Goal: Book appointment/travel/reservation

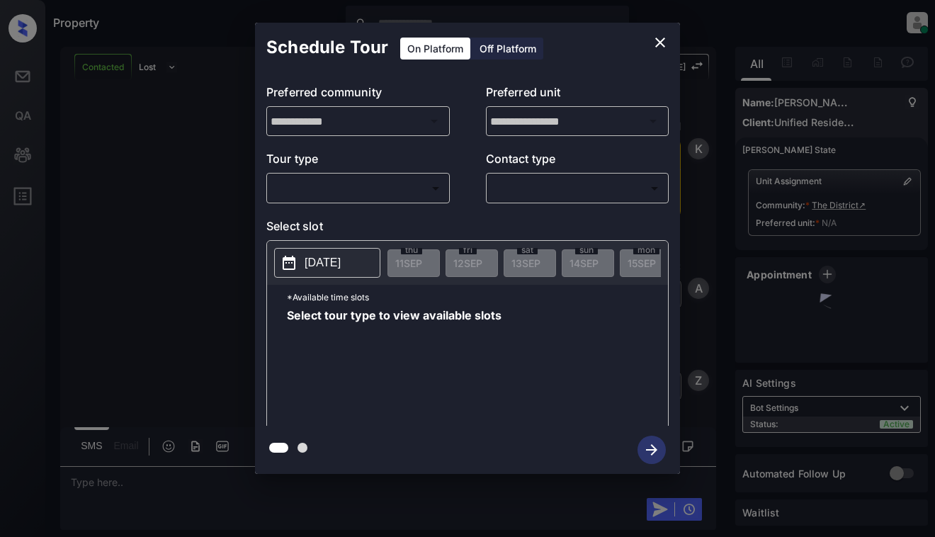
scroll to position [1399, 0]
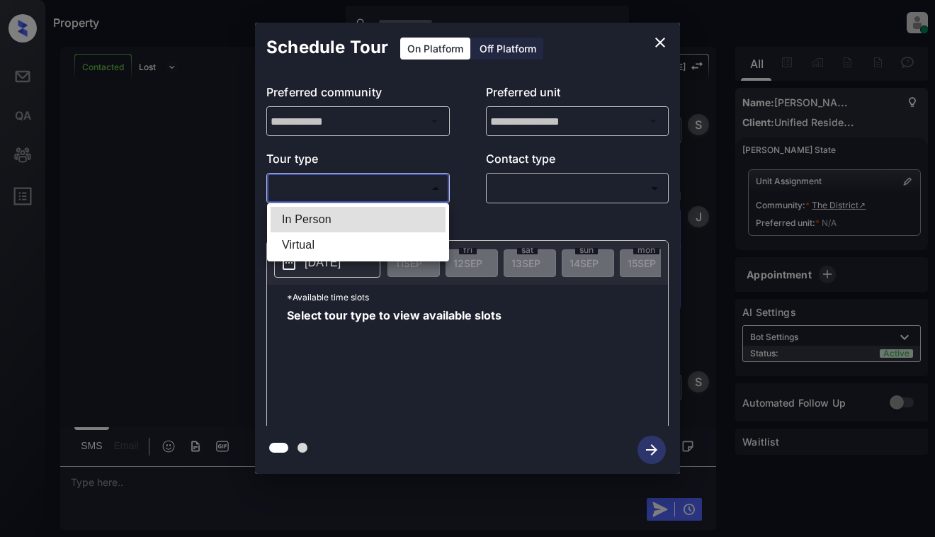
click at [402, 188] on body "Property [PERSON_NAME] Online Set yourself offline Set yourself on break Profil…" at bounding box center [467, 268] width 935 height 537
click at [660, 40] on div at bounding box center [467, 268] width 935 height 537
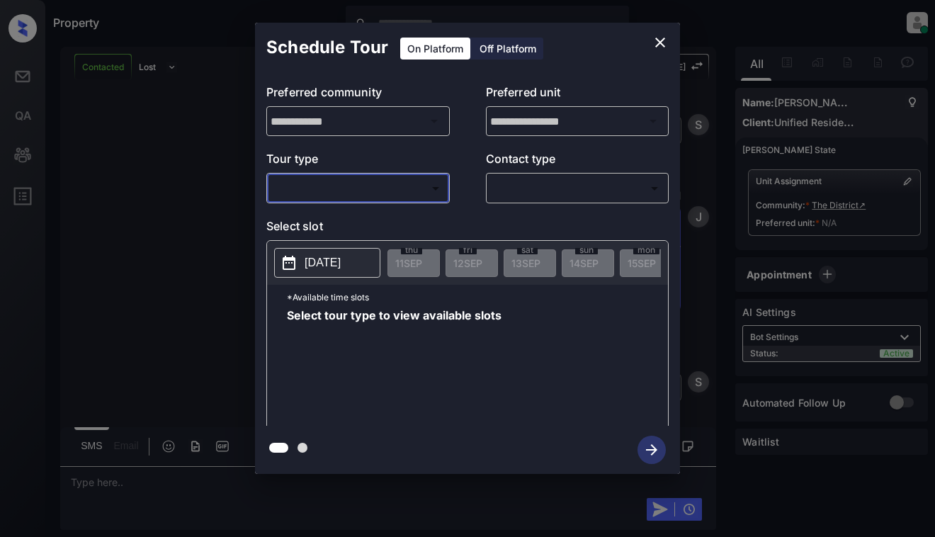
click at [653, 49] on icon "close" at bounding box center [660, 42] width 17 height 17
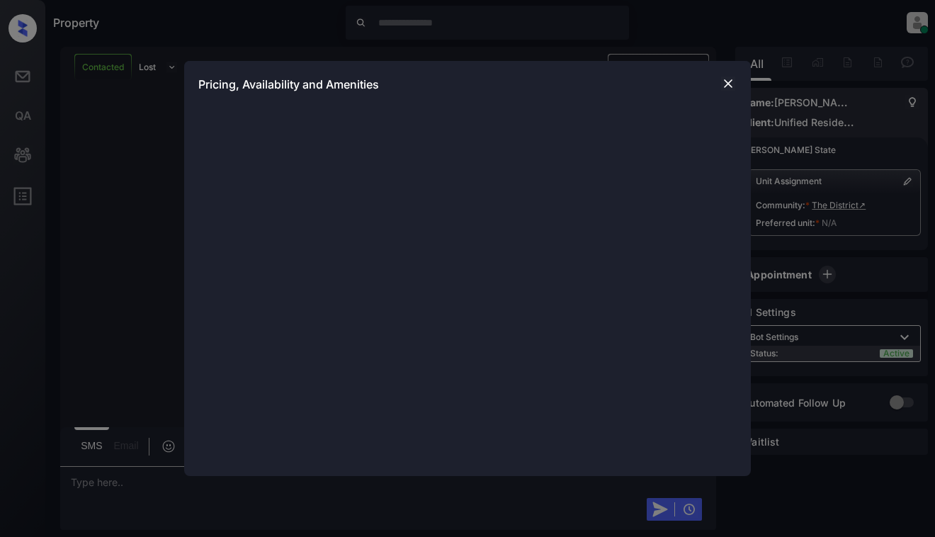
scroll to position [1895, 0]
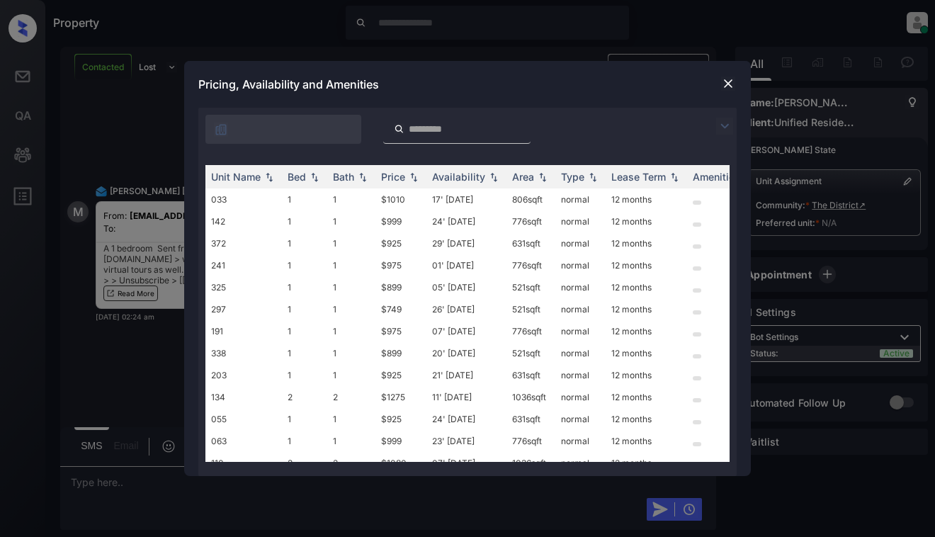
click at [720, 130] on img at bounding box center [724, 126] width 17 height 17
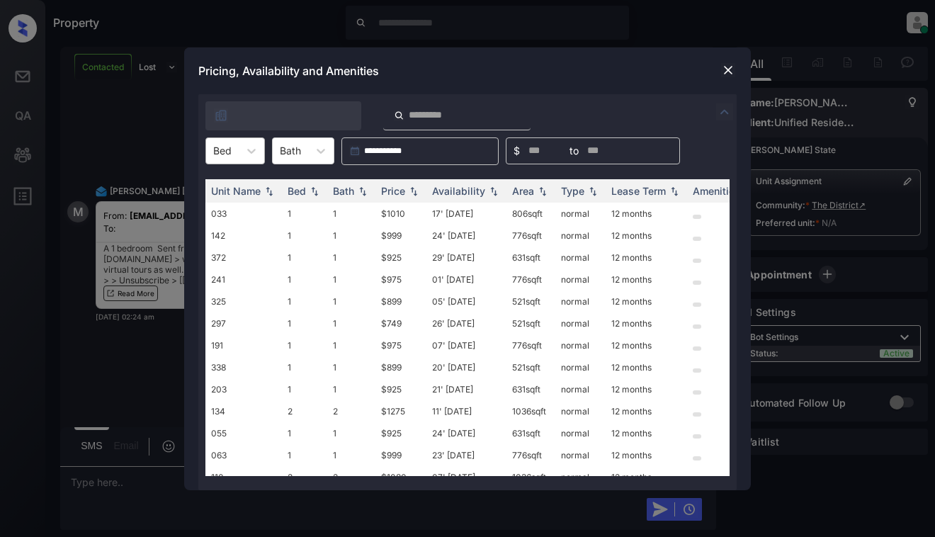
click at [238, 152] on div "Bed" at bounding box center [222, 150] width 33 height 21
click at [238, 186] on div "1" at bounding box center [235, 186] width 60 height 26
click at [402, 189] on div "Price" at bounding box center [393, 191] width 24 height 12
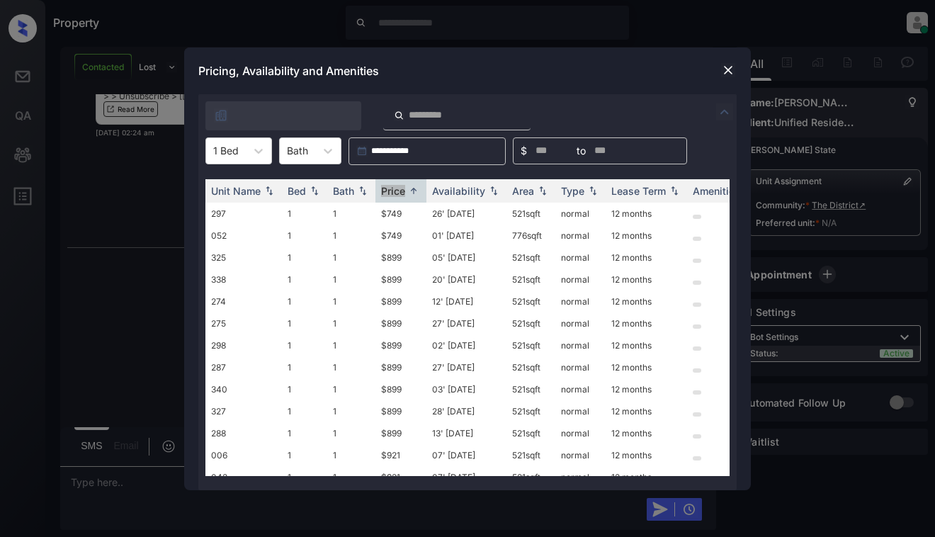
scroll to position [2080, 0]
click at [734, 64] on img at bounding box center [728, 70] width 14 height 14
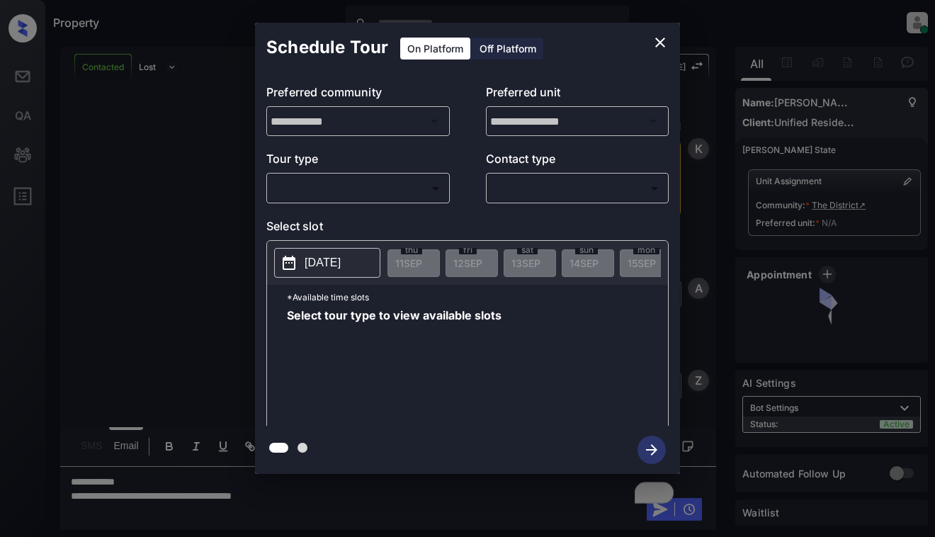
scroll to position [1725, 0]
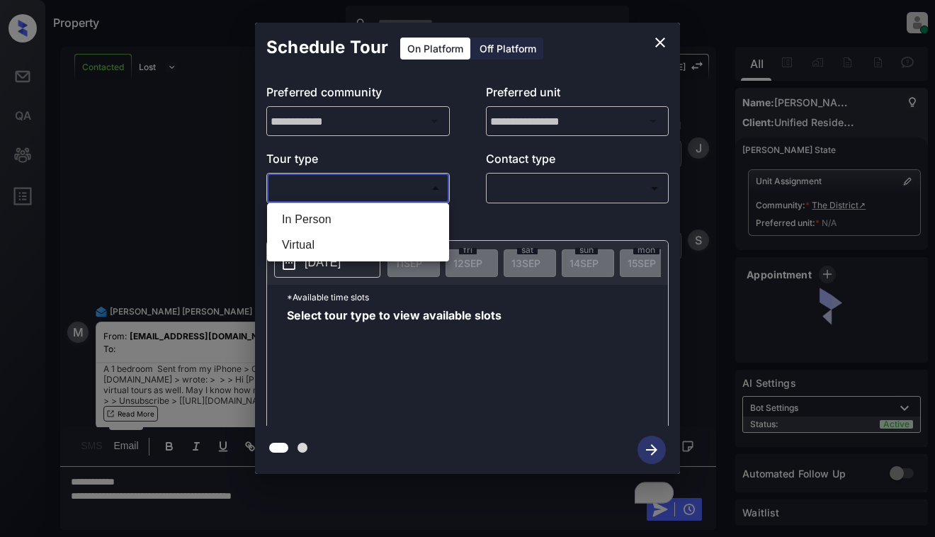
click at [413, 193] on body "Property [PERSON_NAME] Online Set yourself offline Set yourself on break Profil…" at bounding box center [467, 268] width 935 height 537
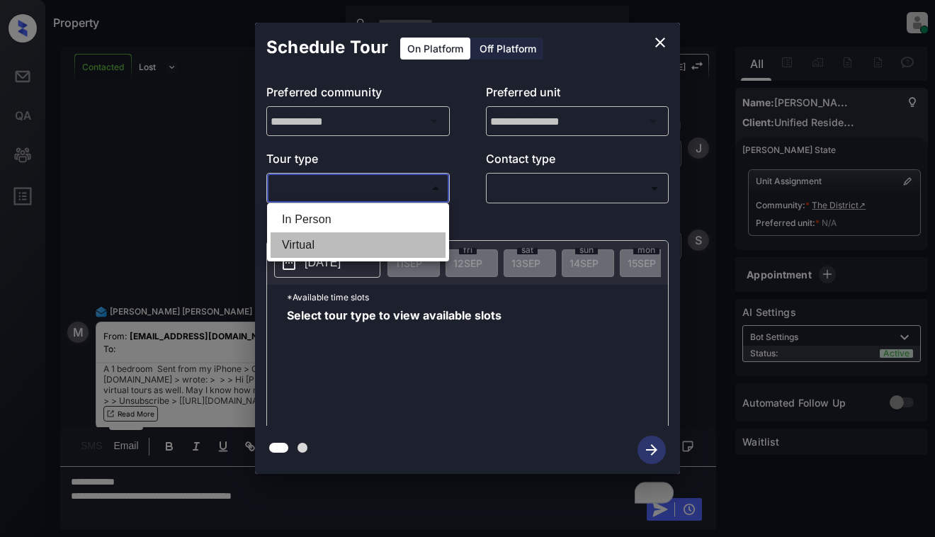
click at [403, 249] on li "Virtual" at bounding box center [358, 245] width 175 height 26
type input "*******"
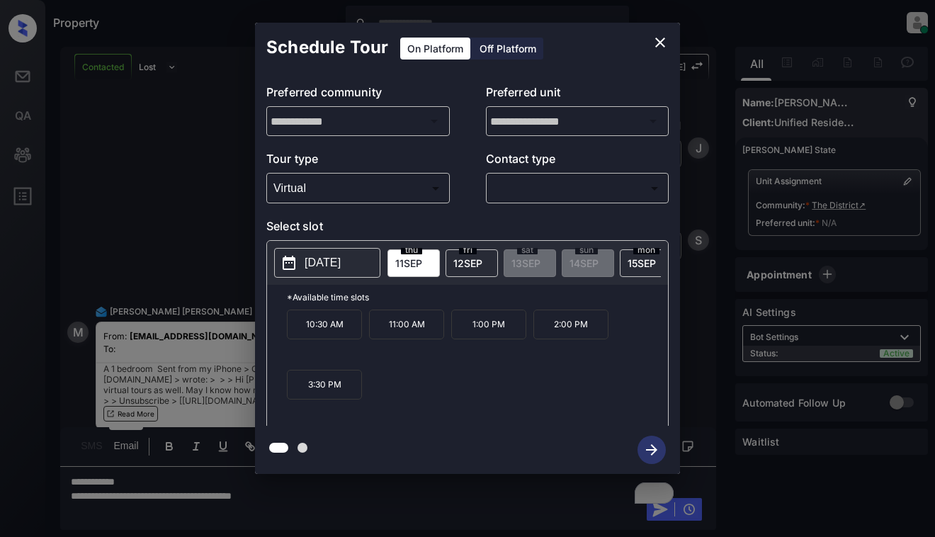
click at [341, 266] on p "2025-09-11" at bounding box center [323, 262] width 36 height 17
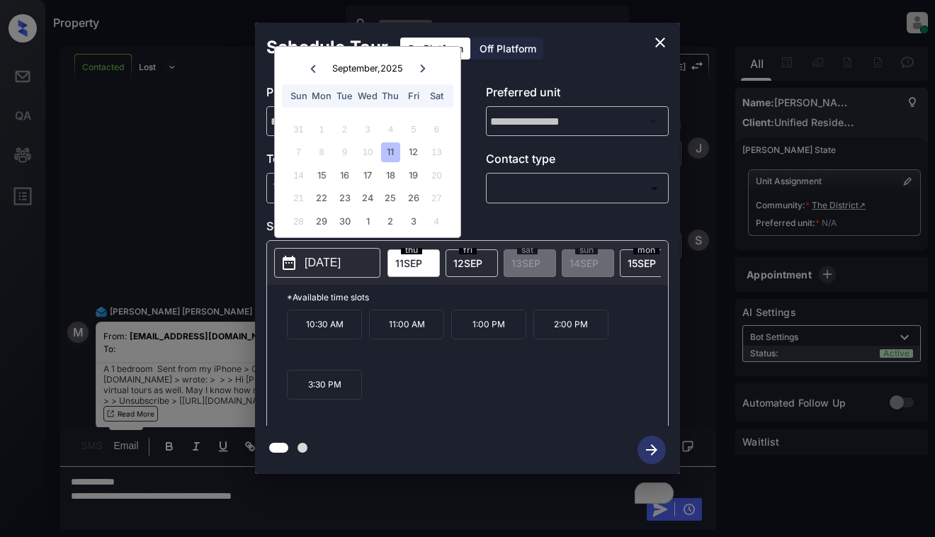
click at [658, 42] on icon "close" at bounding box center [660, 42] width 17 height 17
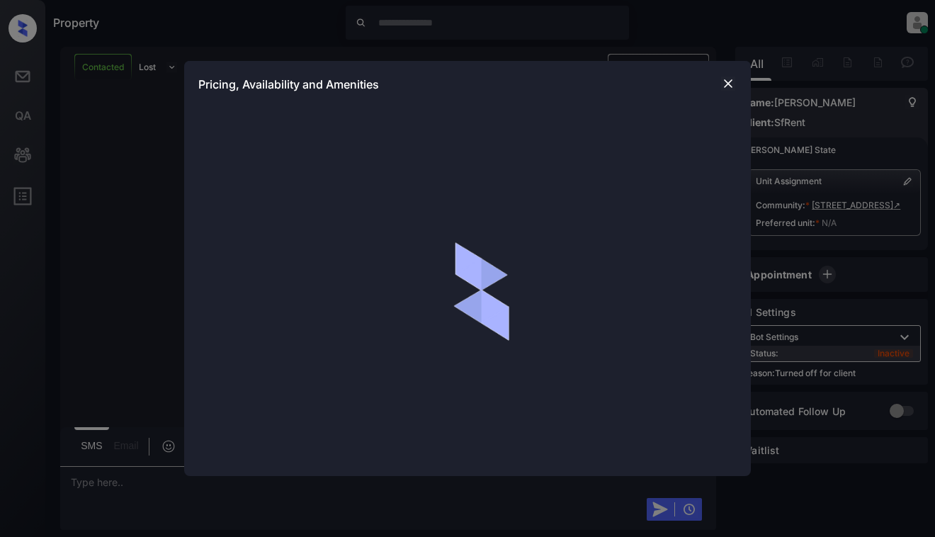
scroll to position [1143, 0]
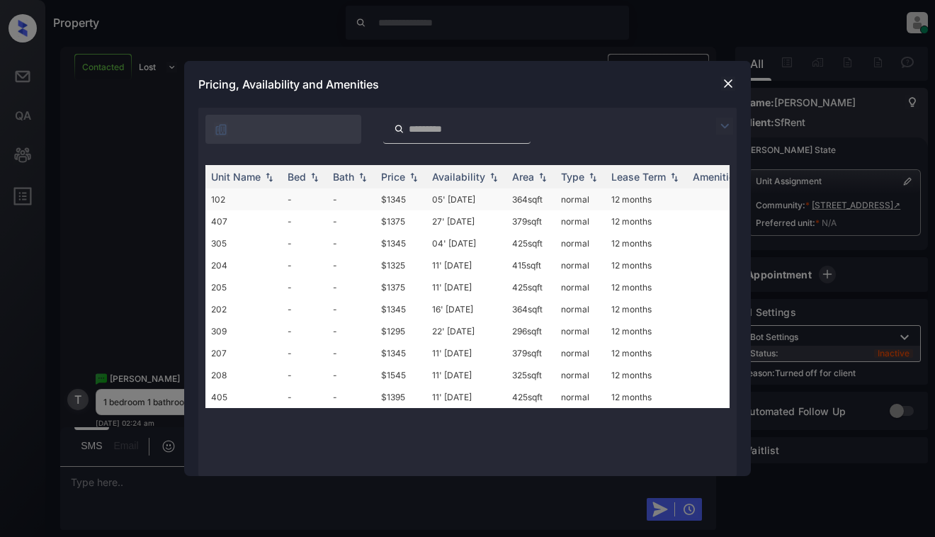
click at [388, 201] on td "$1345" at bounding box center [401, 199] width 51 height 22
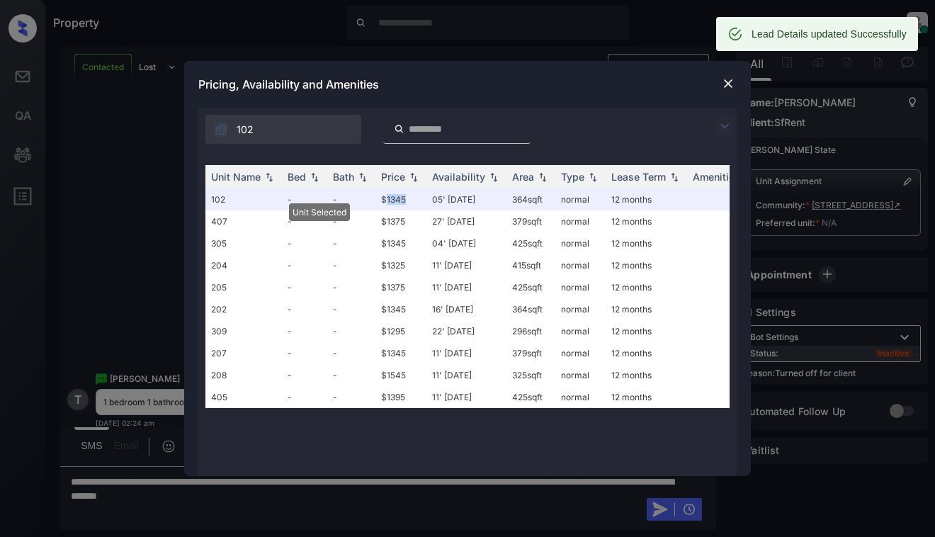
click at [728, 86] on img at bounding box center [728, 84] width 14 height 14
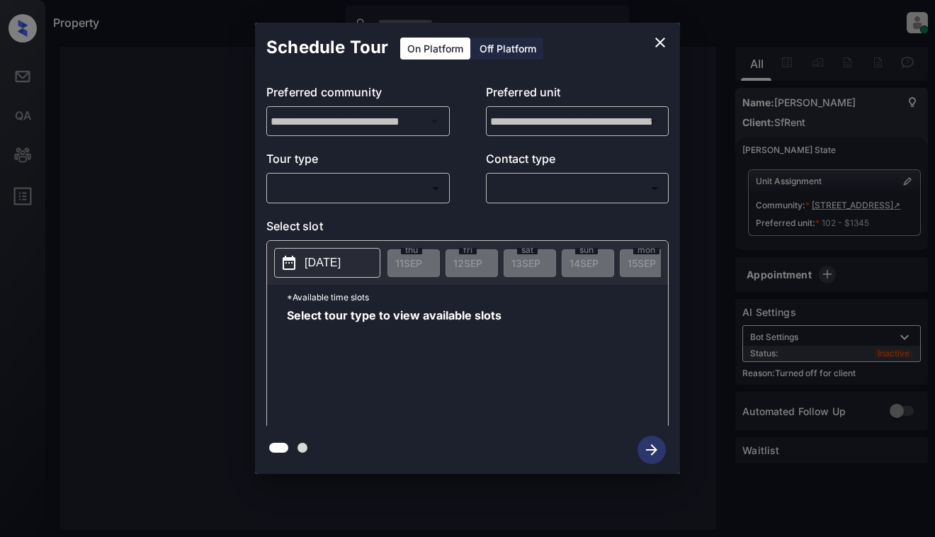
click at [508, 47] on div "Off Platform" at bounding box center [508, 49] width 71 height 22
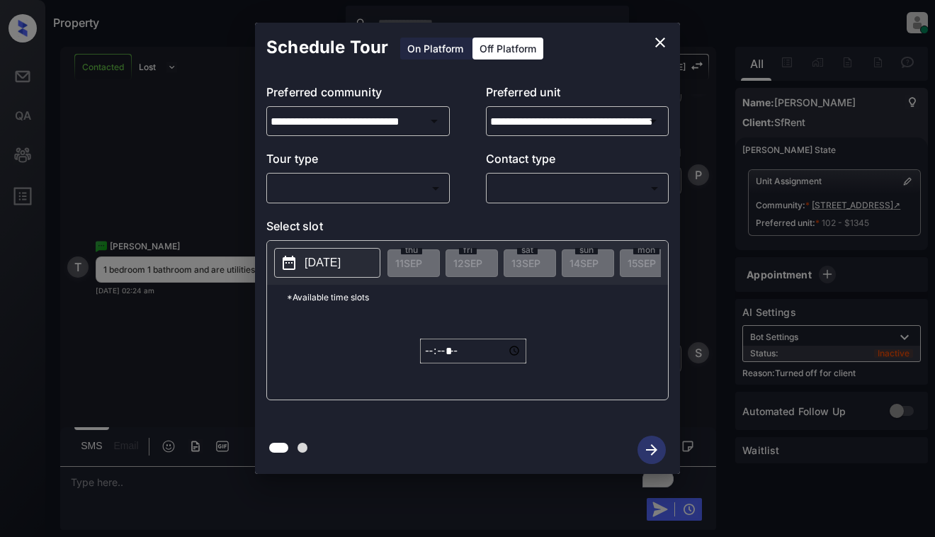
click at [381, 198] on body "Property Dominic Ceralde Online Set yourself offline Set yourself on break Prof…" at bounding box center [467, 268] width 935 height 537
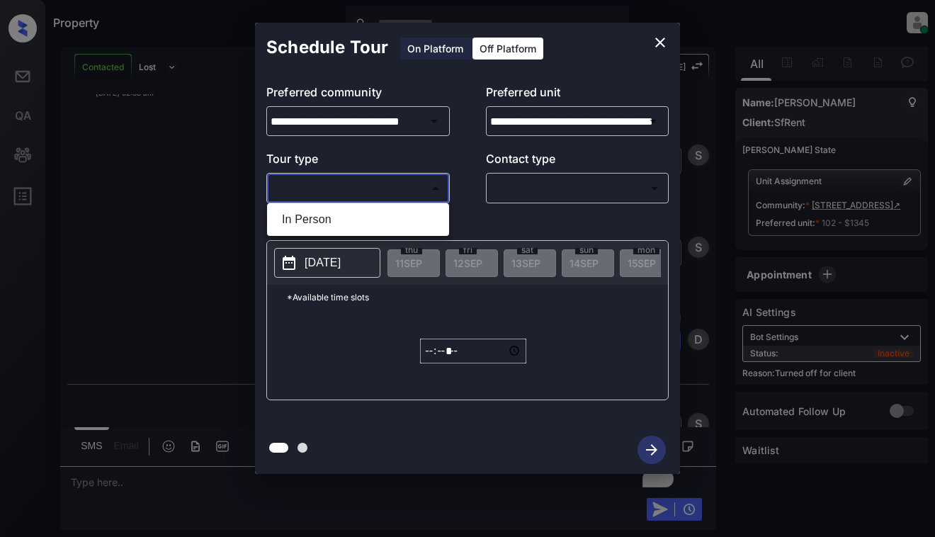
click at [378, 222] on li "In Person" at bounding box center [358, 220] width 175 height 26
type input "********"
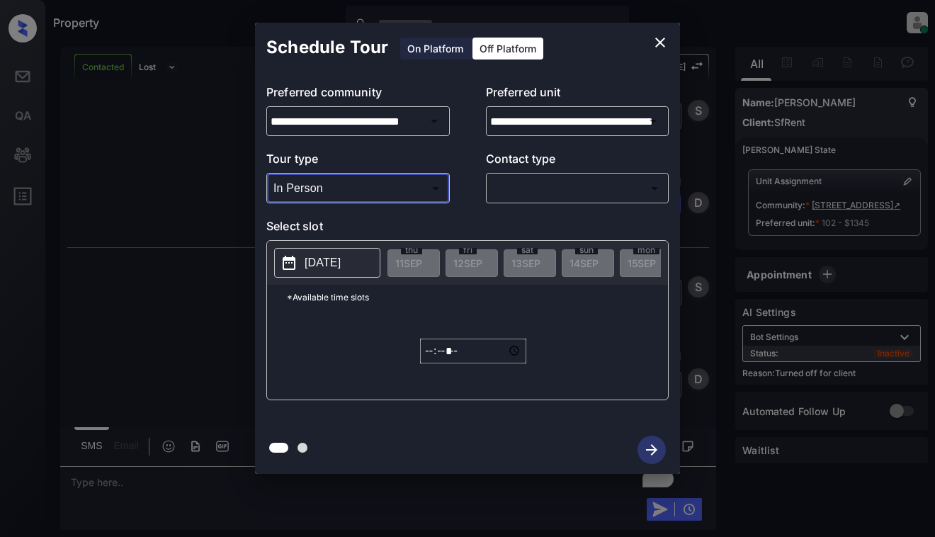
click at [599, 193] on body "Property Dominic Ceralde Online Set yourself offline Set yourself on break Prof…" at bounding box center [467, 268] width 935 height 537
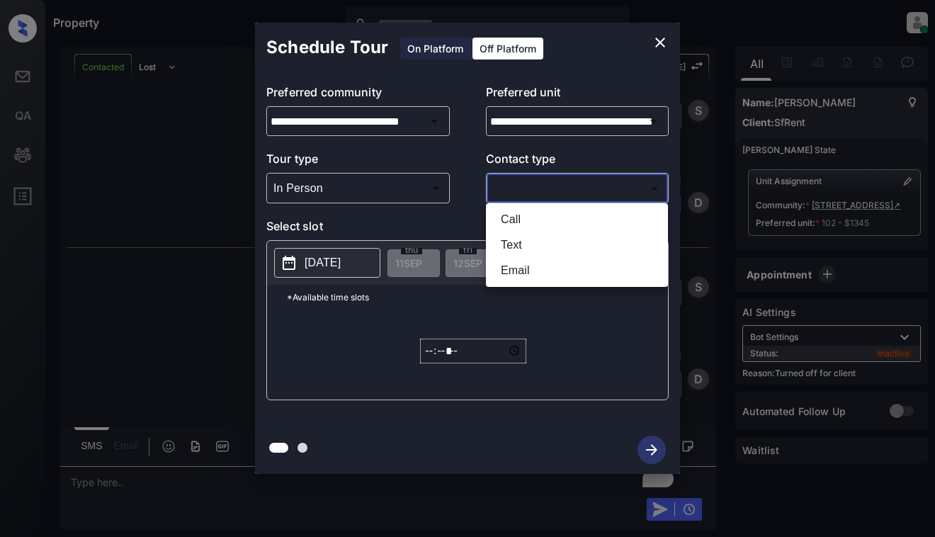
click at [553, 244] on li "Text" at bounding box center [577, 245] width 175 height 26
type input "****"
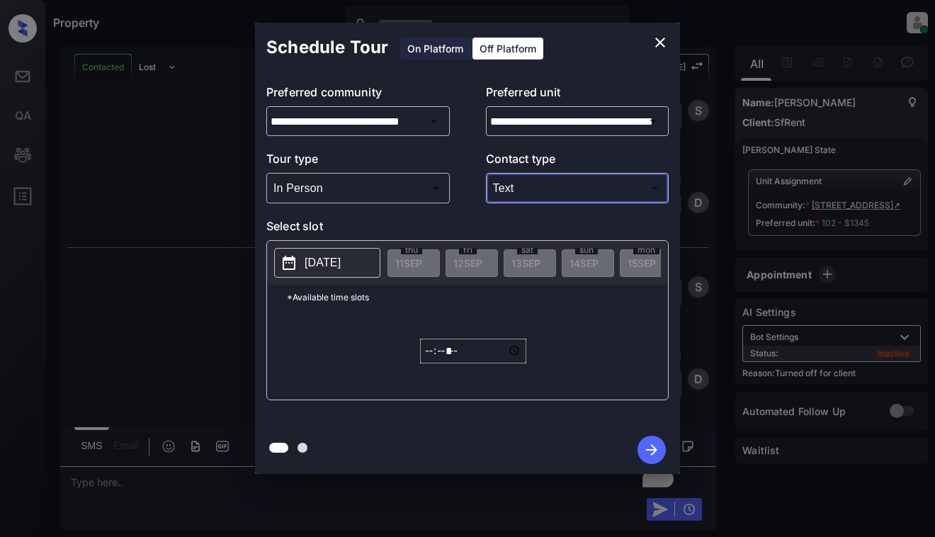
click at [338, 257] on p "2025-09-11" at bounding box center [323, 262] width 36 height 17
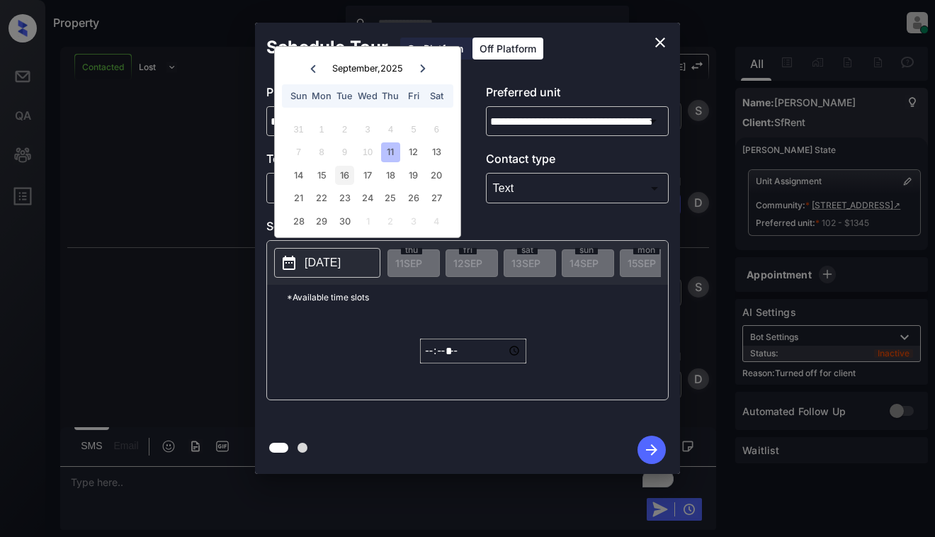
click at [346, 173] on div "16" at bounding box center [344, 175] width 19 height 19
click at [429, 357] on input "*****" at bounding box center [473, 351] width 106 height 25
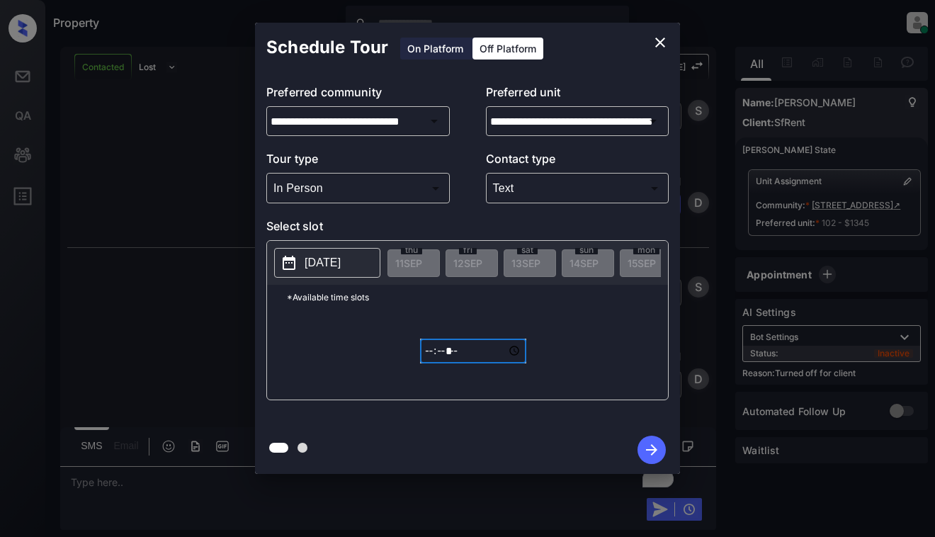
type input "*****"
click at [651, 446] on icon "button" at bounding box center [652, 450] width 28 height 28
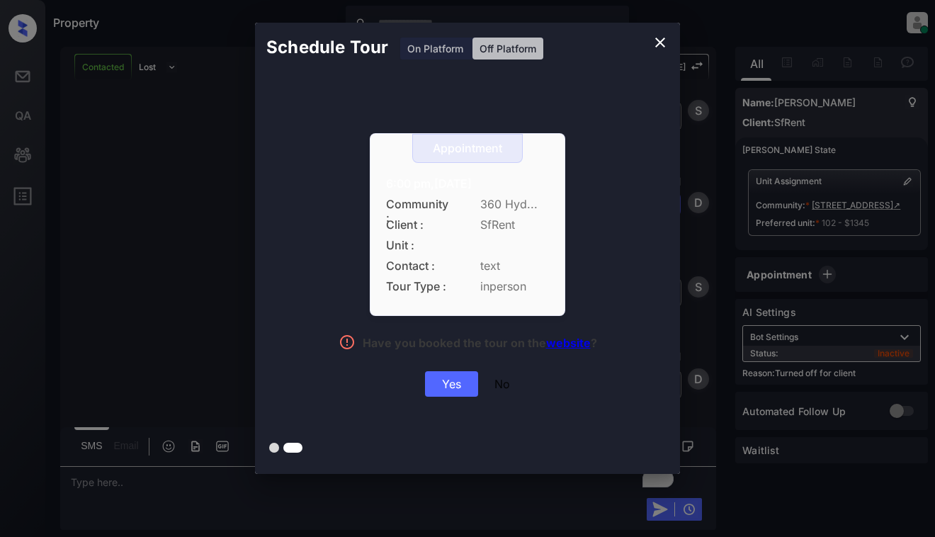
click at [451, 388] on div "Yes" at bounding box center [451, 384] width 53 height 26
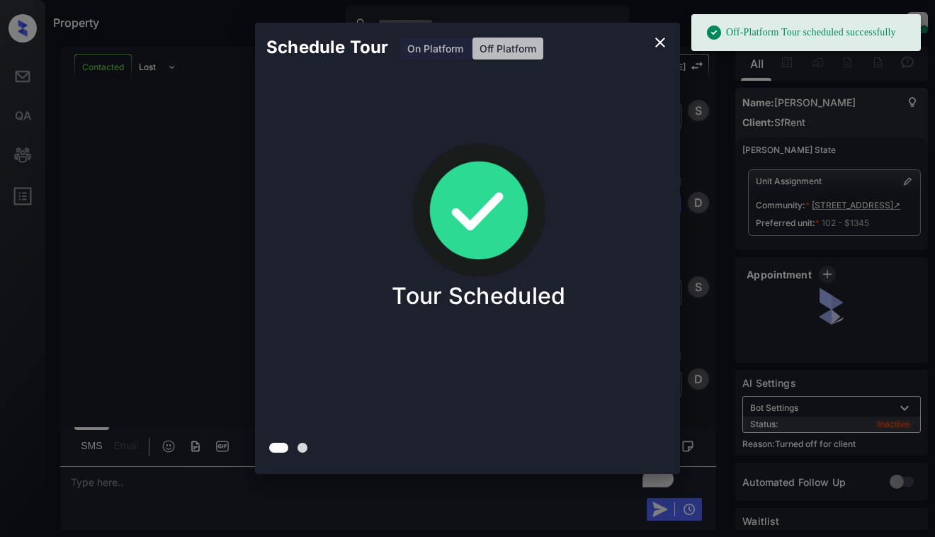
click at [157, 130] on div "Schedule Tour On Platform Off Platform Tour Scheduled" at bounding box center [467, 248] width 935 height 497
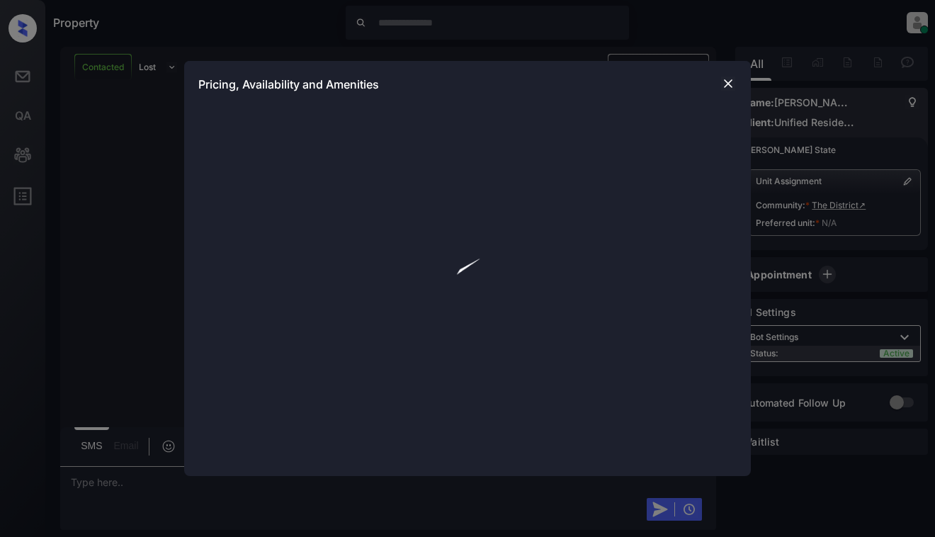
scroll to position [2263, 0]
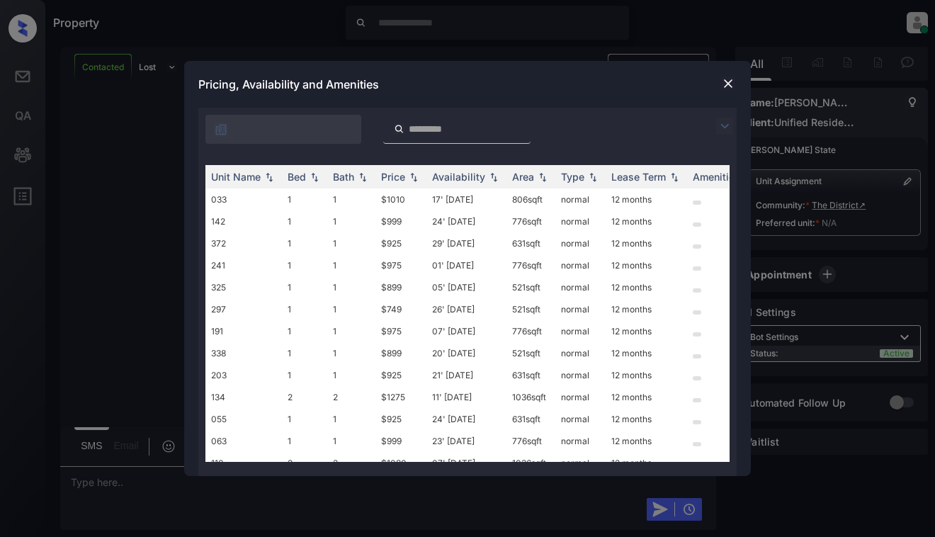
click at [722, 126] on img at bounding box center [724, 126] width 17 height 17
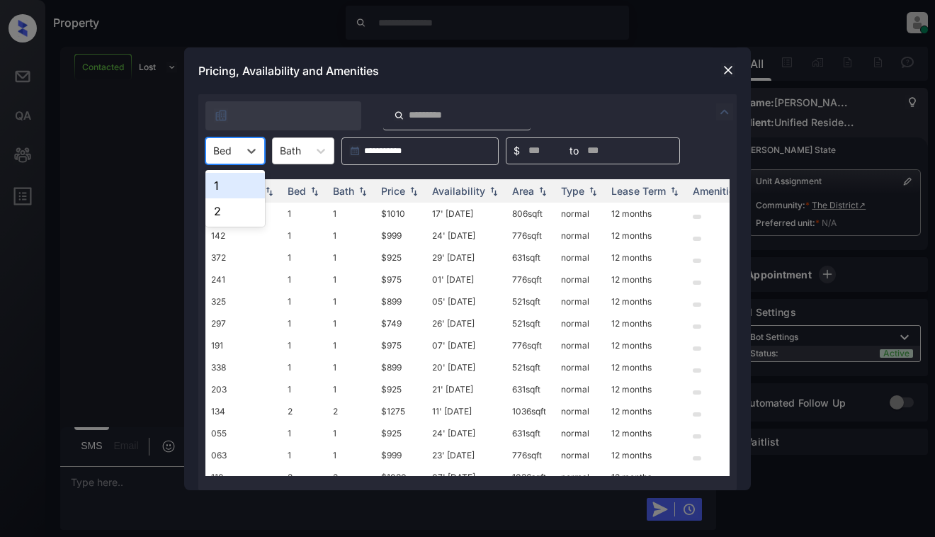
click at [232, 148] on div "Bed" at bounding box center [222, 150] width 33 height 21
click at [226, 190] on div "1" at bounding box center [235, 186] width 60 height 26
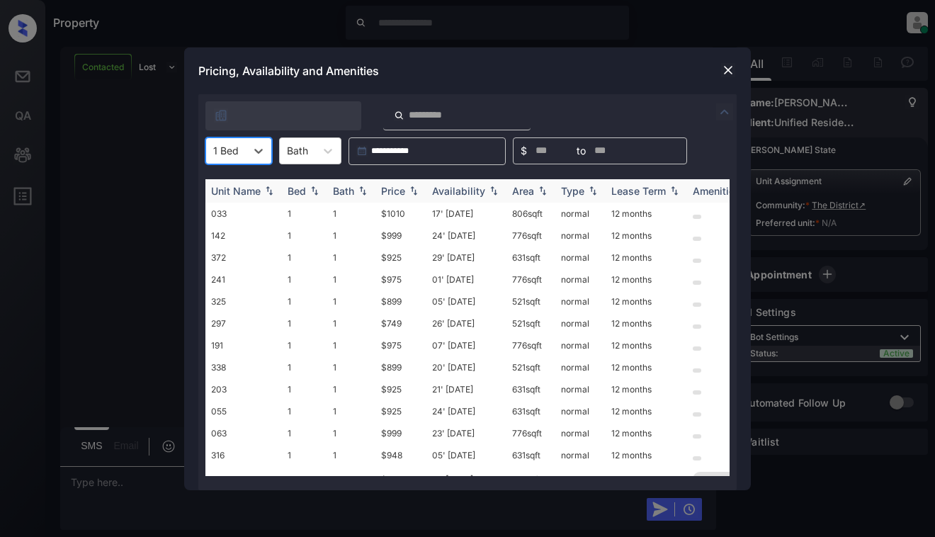
click at [398, 188] on div "Price" at bounding box center [393, 191] width 24 height 12
drag, startPoint x: 398, startPoint y: 188, endPoint x: 399, endPoint y: 198, distance: 10.7
click at [398, 188] on div "Price" at bounding box center [393, 191] width 24 height 12
click at [398, 213] on td "$749" at bounding box center [401, 214] width 51 height 22
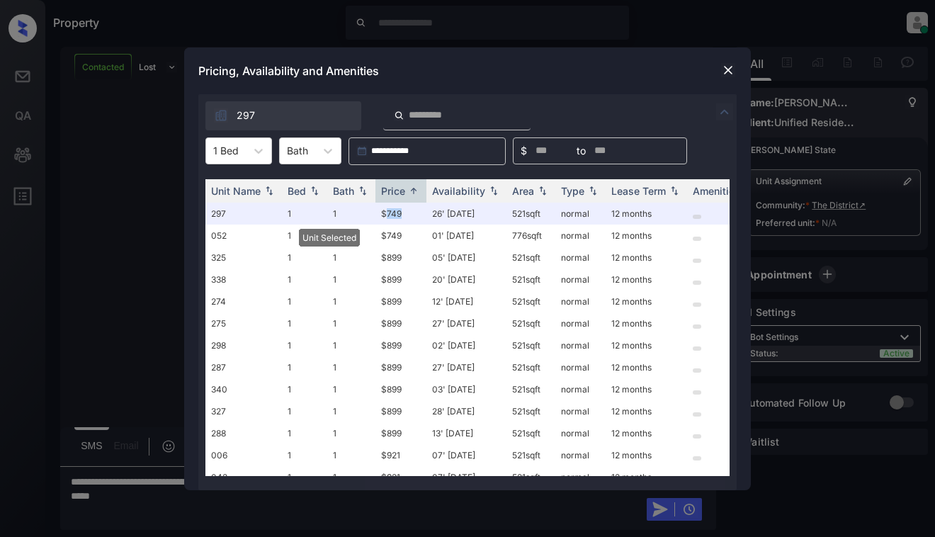
click at [723, 70] on img at bounding box center [728, 70] width 14 height 14
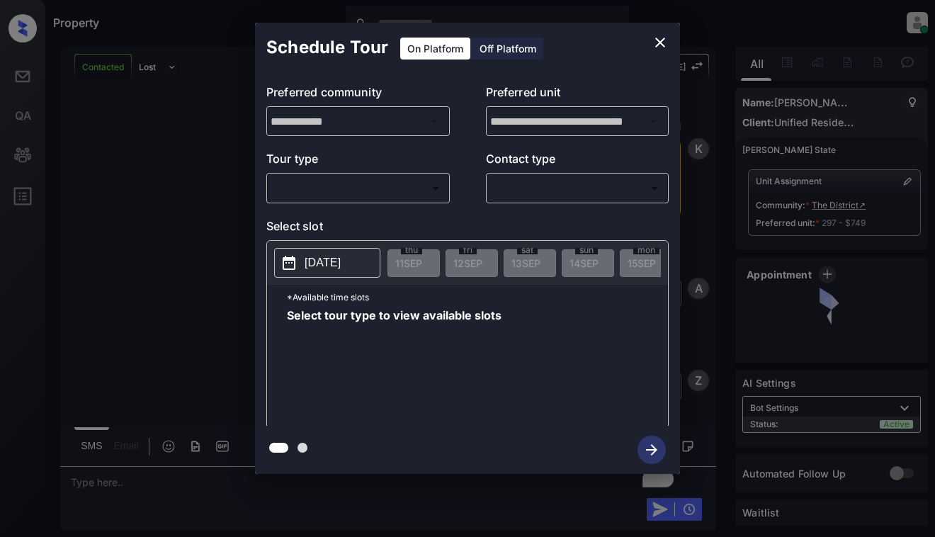
scroll to position [3192, 0]
click at [385, 172] on p "Tour type" at bounding box center [358, 161] width 184 height 23
click at [390, 179] on body "Property Dominic Ceralde Online Set yourself offline Set yourself on break Prof…" at bounding box center [467, 268] width 935 height 537
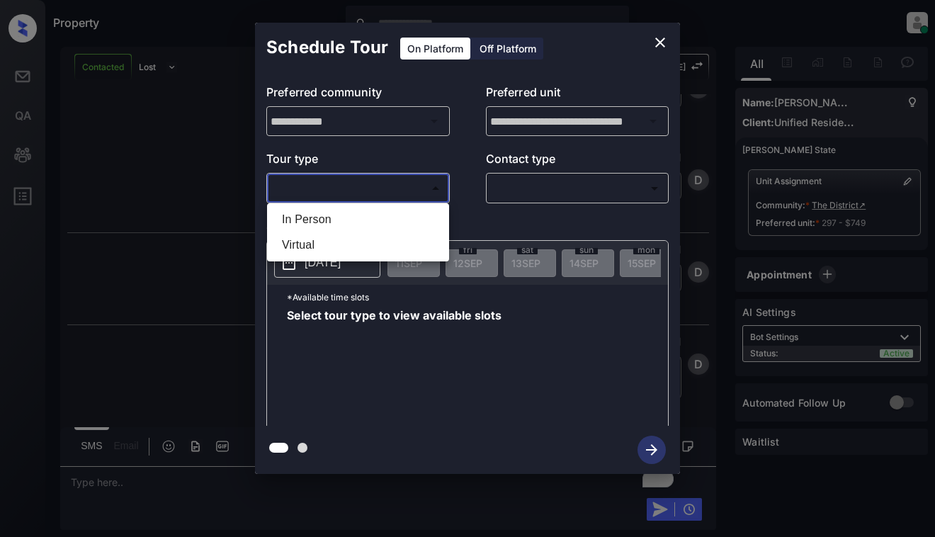
click at [354, 249] on li "Virtual" at bounding box center [358, 245] width 175 height 26
type input "*******"
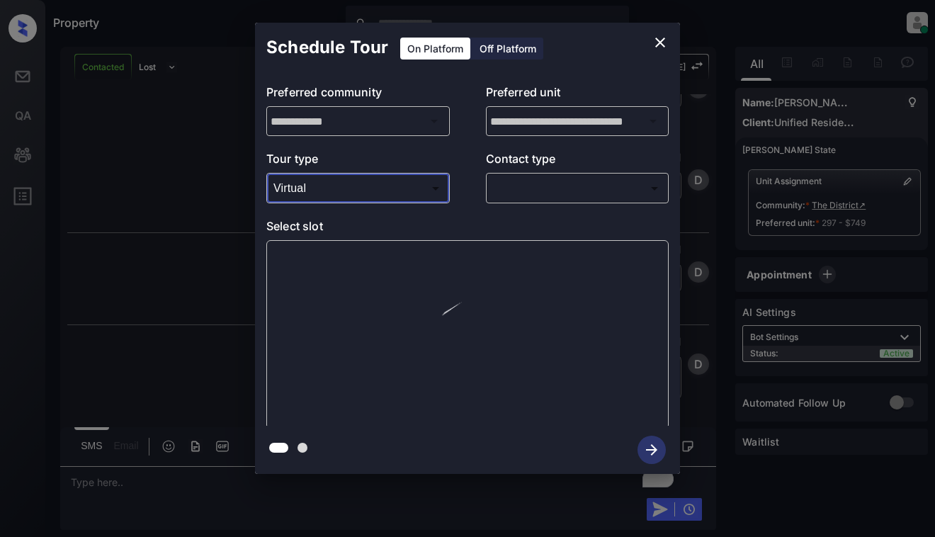
click at [572, 195] on body "Property Dominic Ceralde Online Set yourself offline Set yourself on break Prof…" at bounding box center [467, 268] width 935 height 537
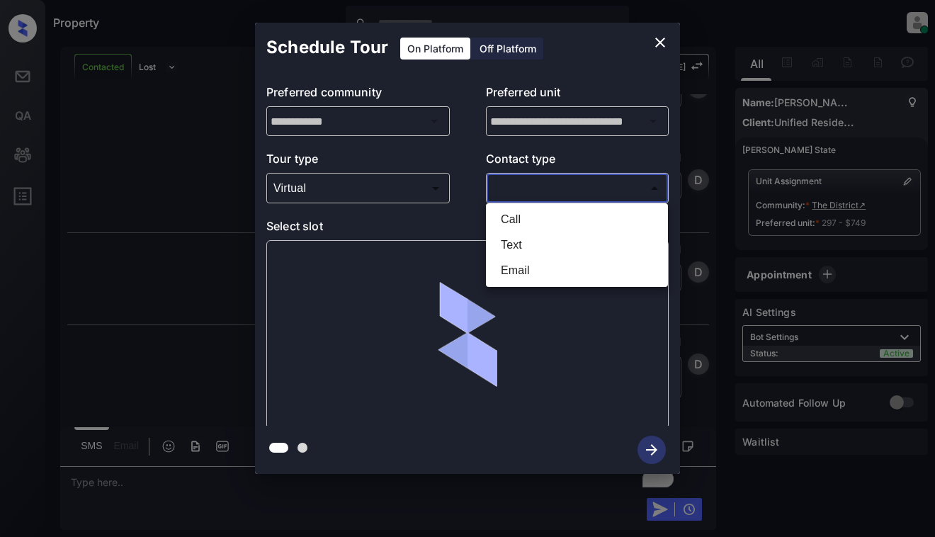
click at [546, 266] on li "Email" at bounding box center [577, 271] width 175 height 26
type input "*****"
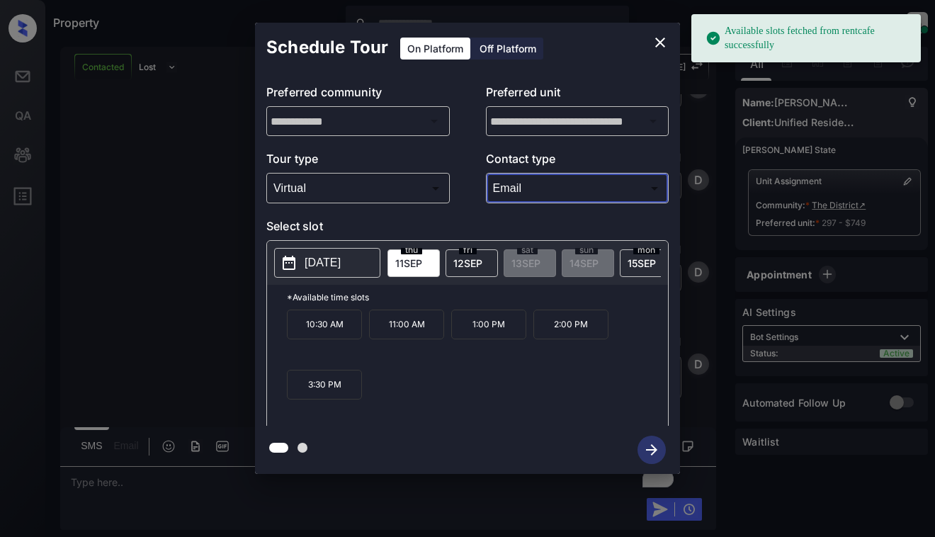
click at [341, 334] on p "10:30 AM" at bounding box center [324, 325] width 75 height 30
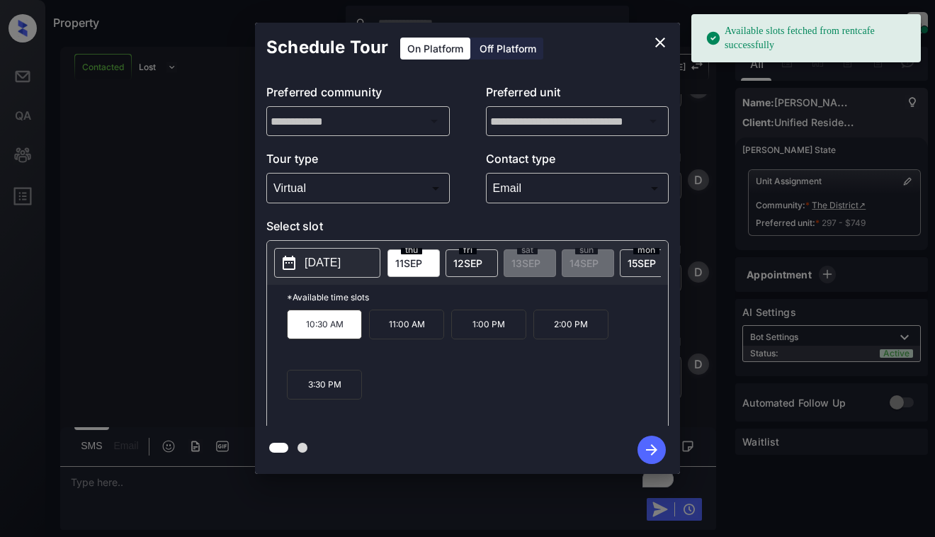
click at [648, 448] on icon "button" at bounding box center [652, 450] width 28 height 28
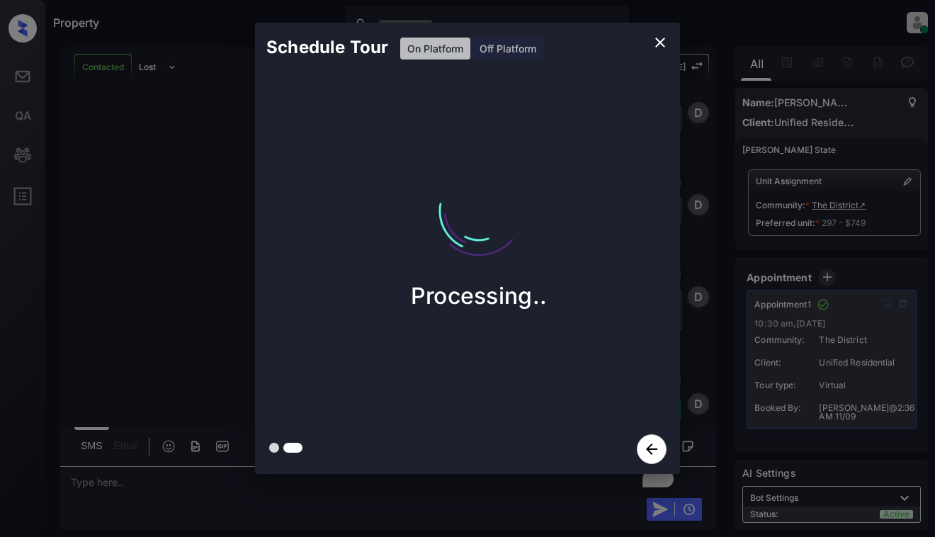
scroll to position [3379, 0]
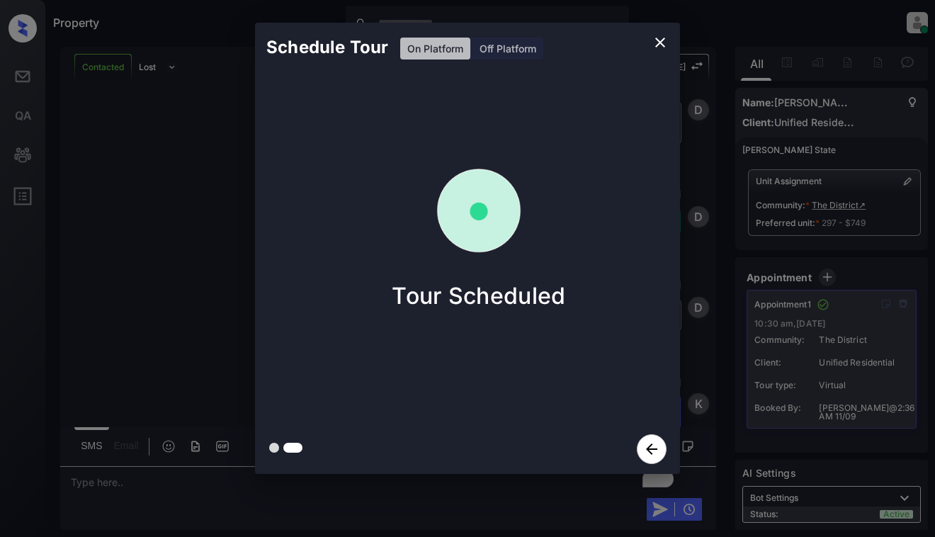
click at [223, 254] on div "Schedule Tour On Platform Off Platform Tour Scheduled" at bounding box center [467, 248] width 935 height 497
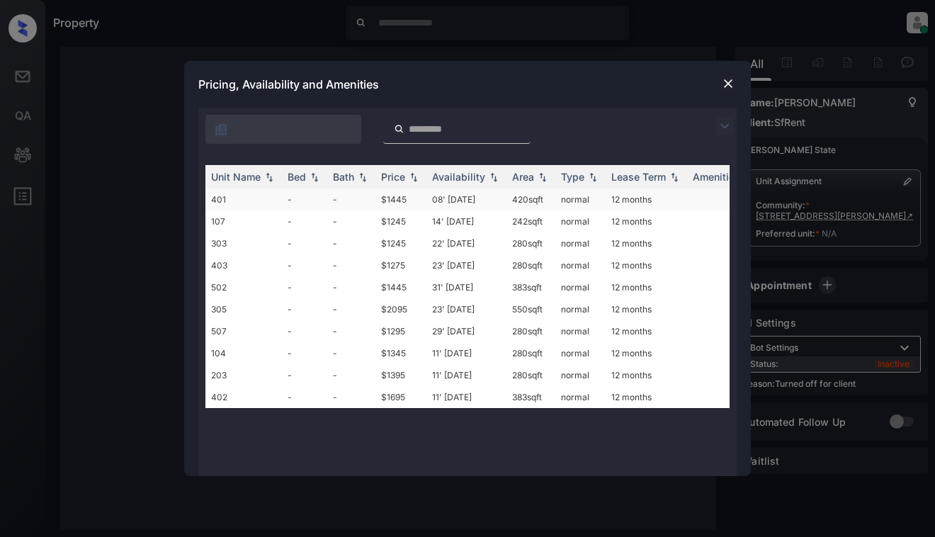
click at [392, 197] on td "$1445" at bounding box center [401, 199] width 51 height 22
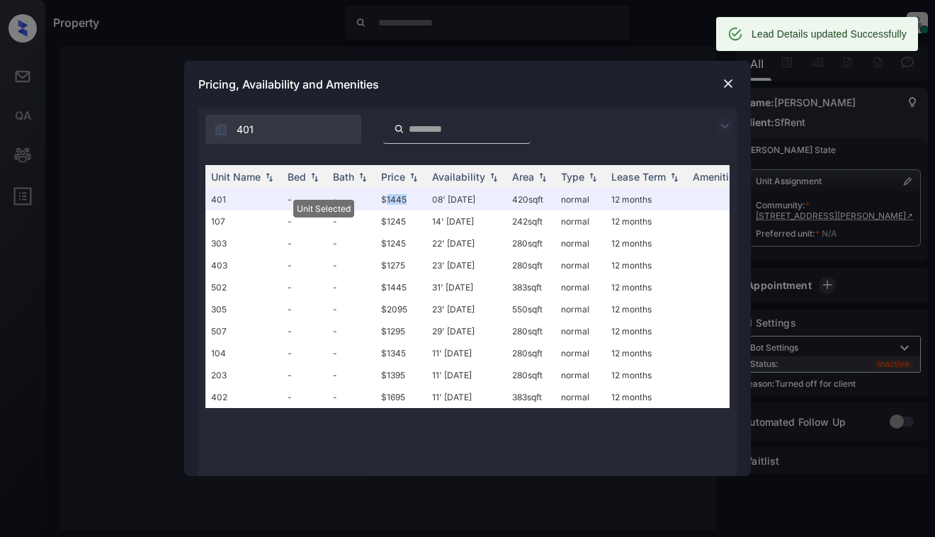
click at [726, 82] on img at bounding box center [728, 84] width 14 height 14
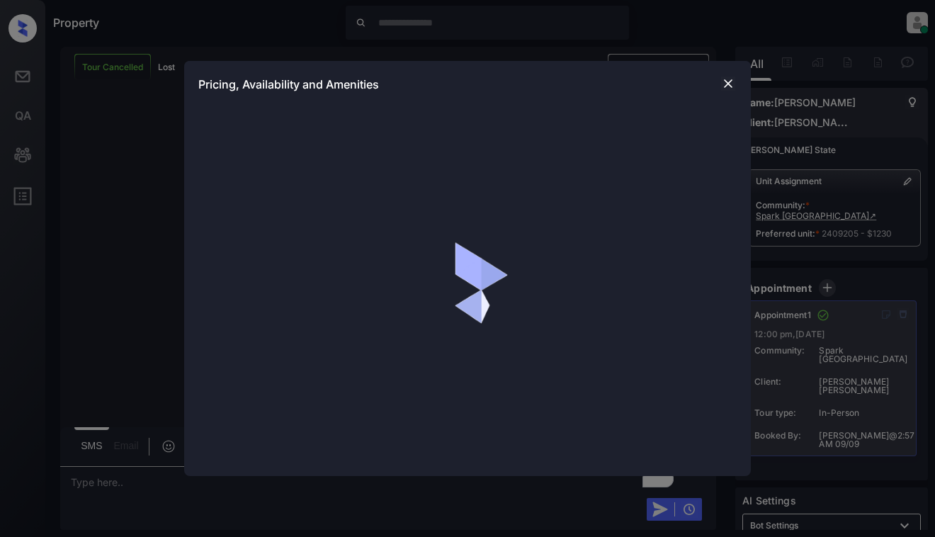
scroll to position [12836, 0]
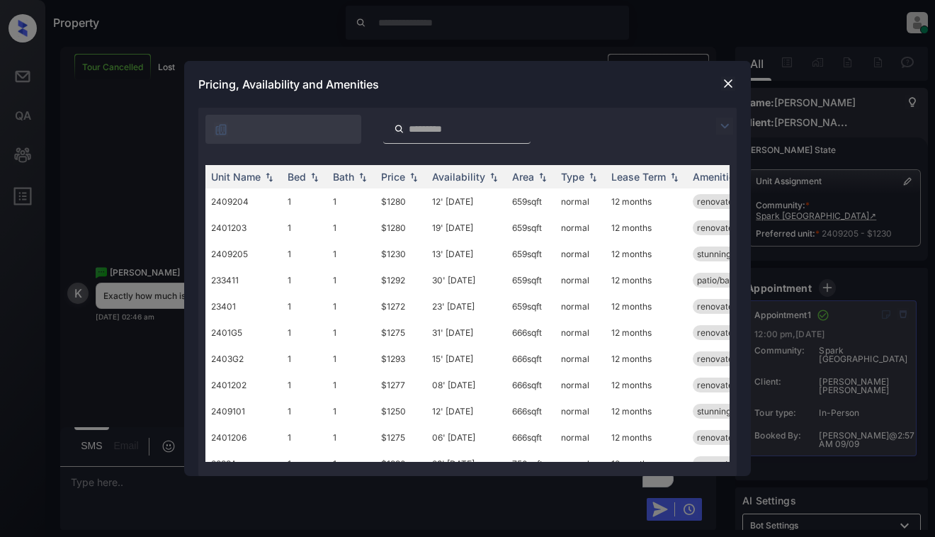
click at [718, 129] on img at bounding box center [724, 126] width 17 height 17
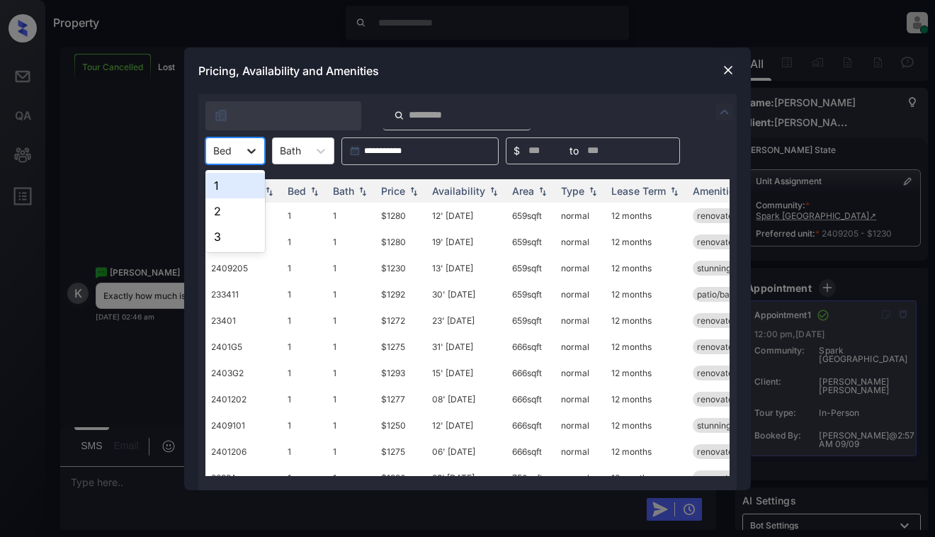
click at [242, 147] on div at bounding box center [252, 151] width 26 height 26
click at [228, 212] on div "2" at bounding box center [235, 211] width 60 height 26
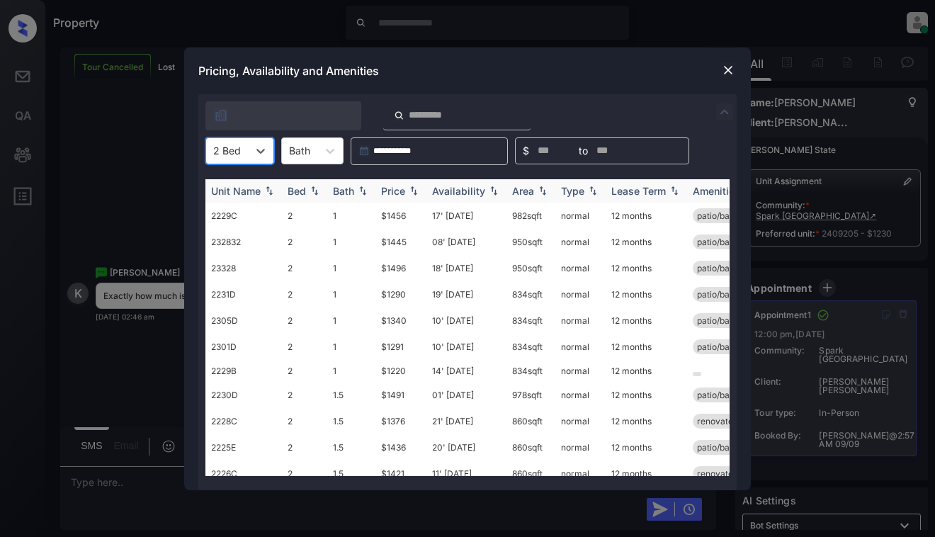
click at [408, 196] on div "Price" at bounding box center [401, 191] width 40 height 12
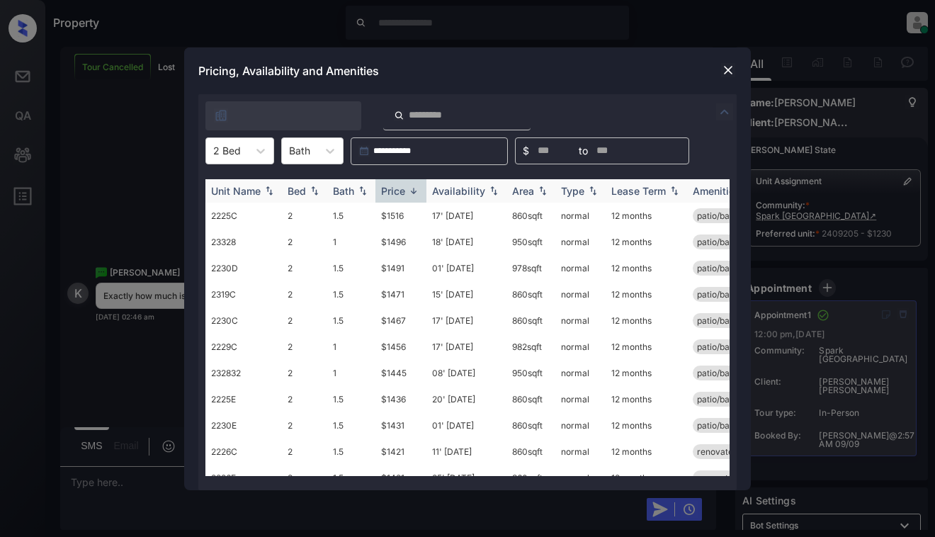
click at [408, 196] on img at bounding box center [414, 191] width 14 height 11
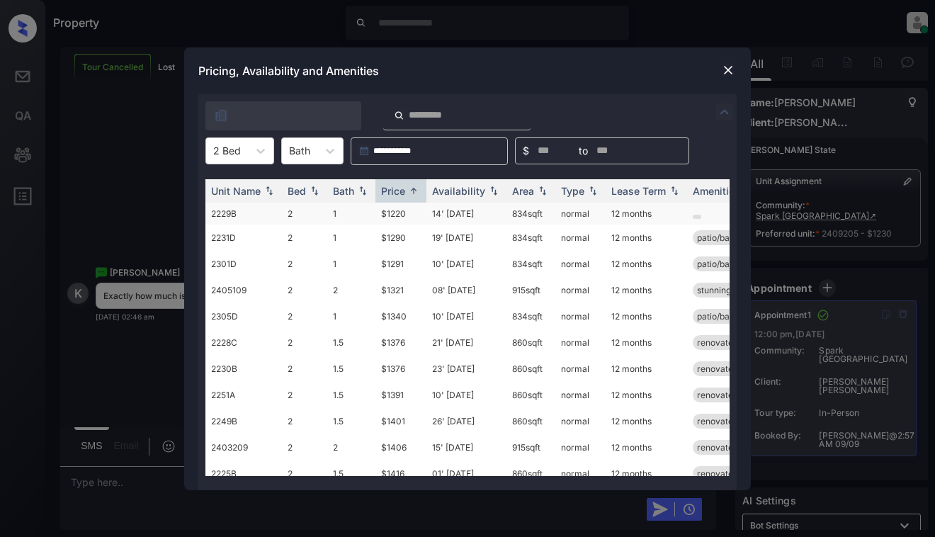
click at [392, 207] on td "$1220" at bounding box center [401, 214] width 51 height 22
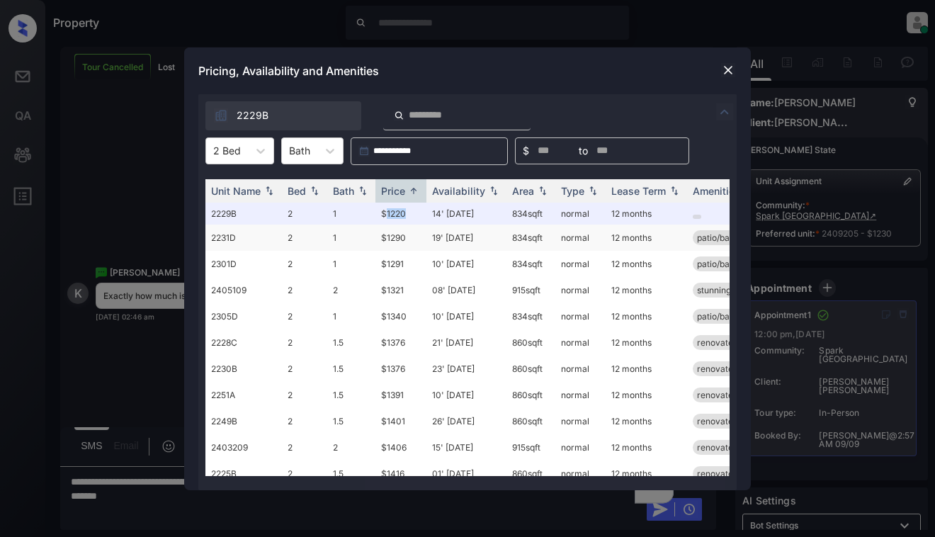
click at [398, 232] on td "$1290" at bounding box center [401, 238] width 51 height 26
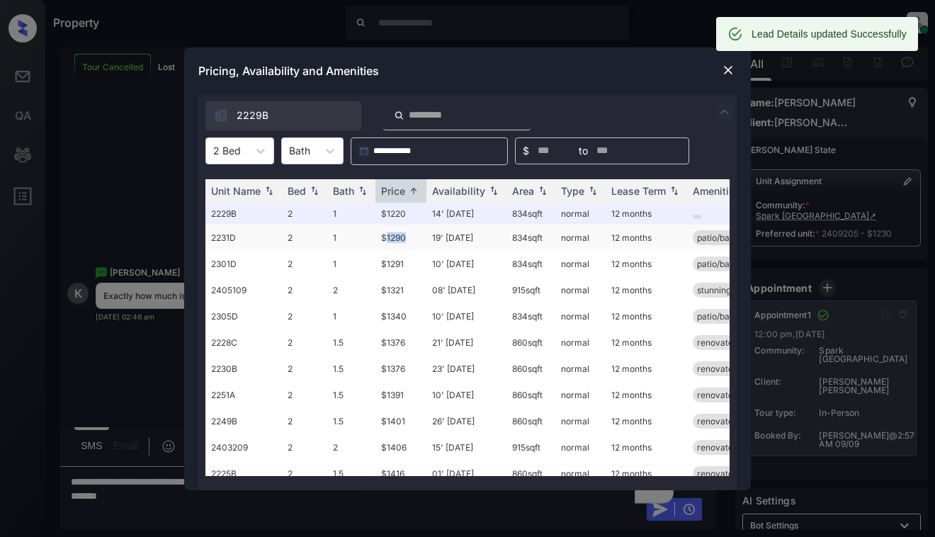
click at [398, 232] on td "$1290" at bounding box center [401, 238] width 51 height 26
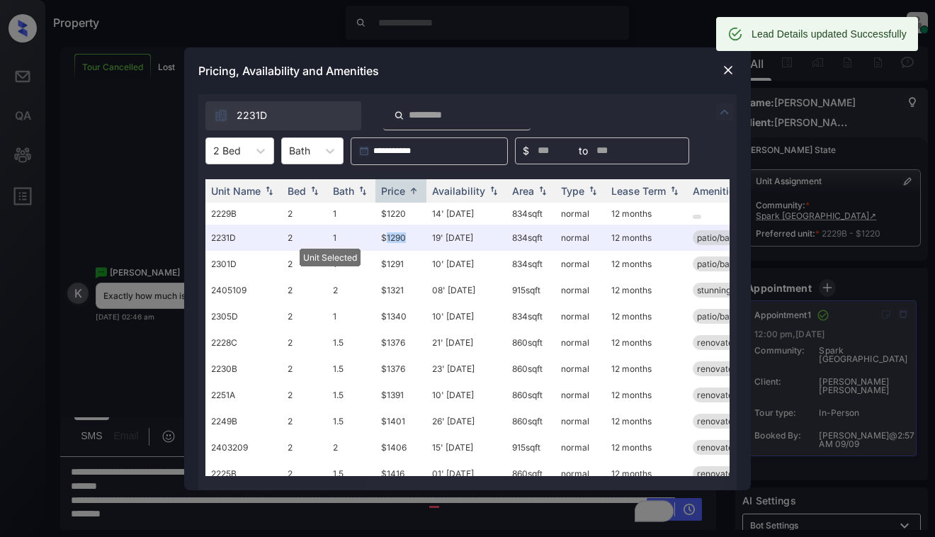
click at [723, 73] on img at bounding box center [728, 70] width 14 height 14
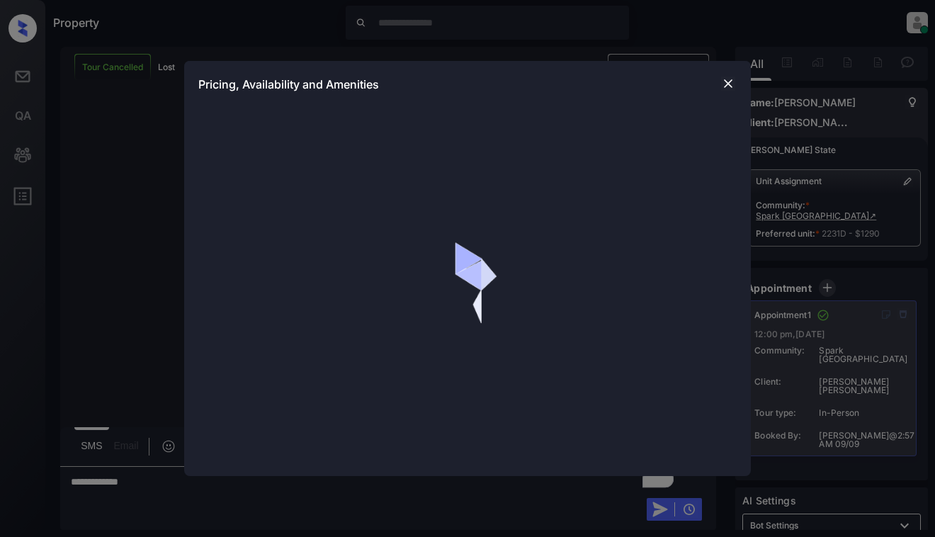
scroll to position [13020, 0]
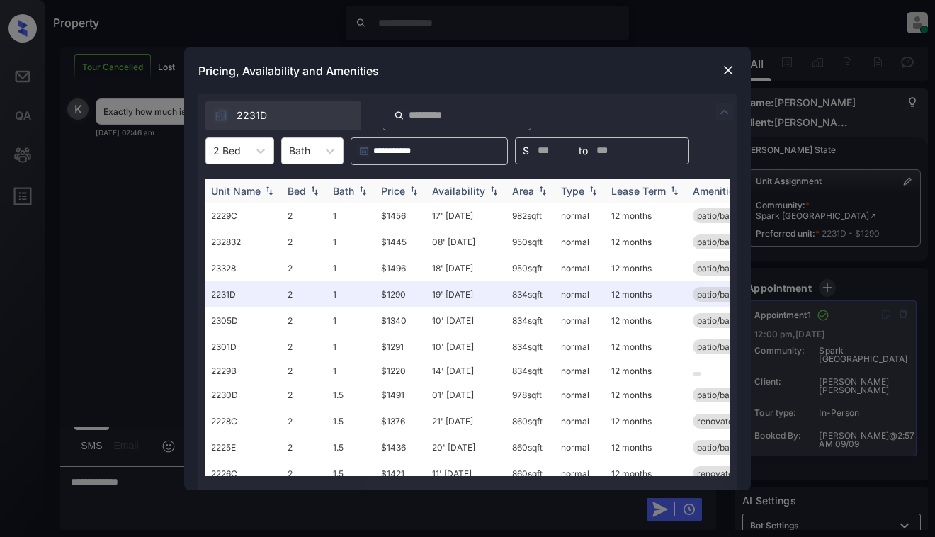
click at [417, 193] on img at bounding box center [414, 191] width 14 height 10
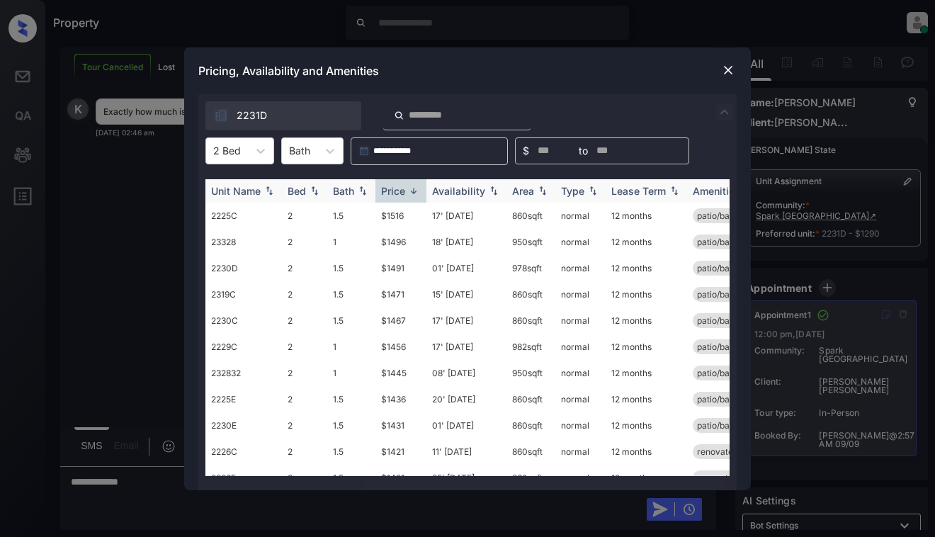
click at [417, 193] on img at bounding box center [414, 191] width 14 height 11
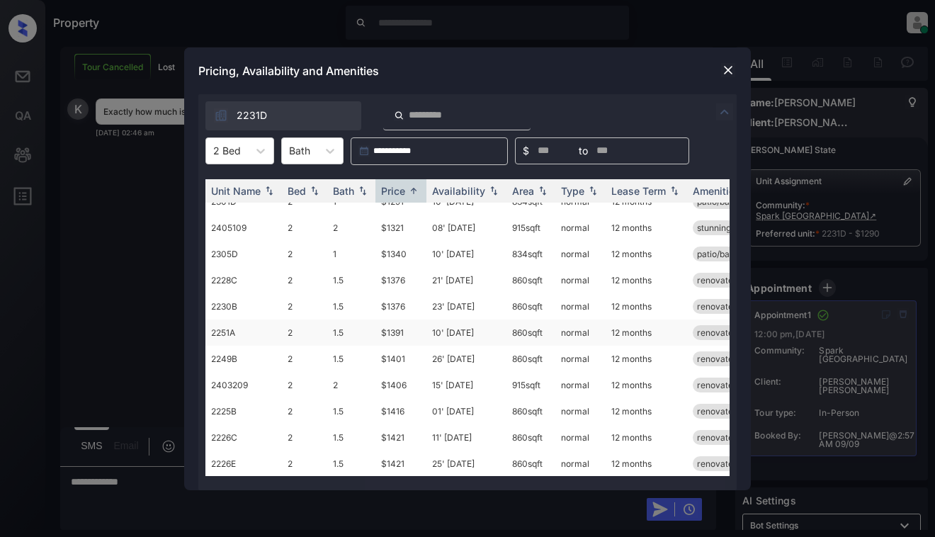
scroll to position [71, 0]
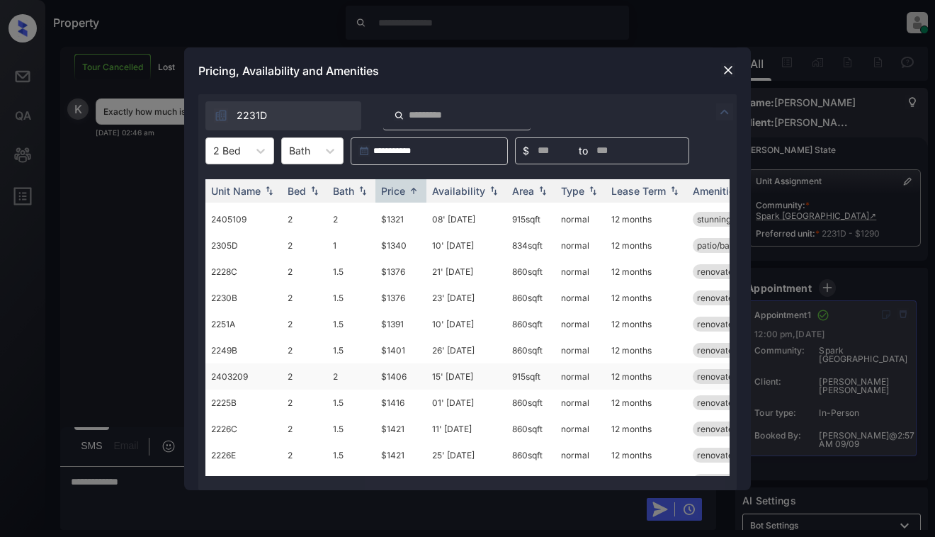
click at [409, 379] on td "$1406" at bounding box center [401, 376] width 51 height 26
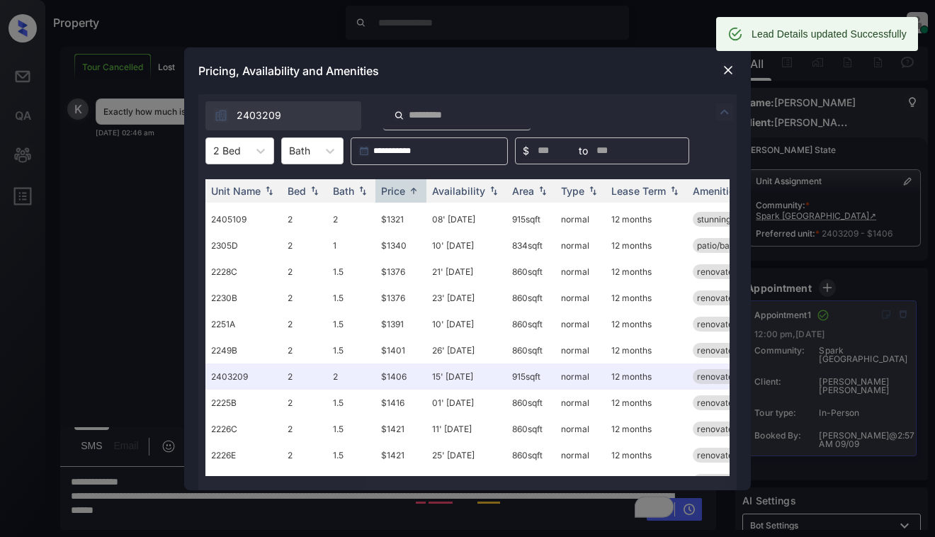
click at [725, 70] on img at bounding box center [728, 70] width 14 height 14
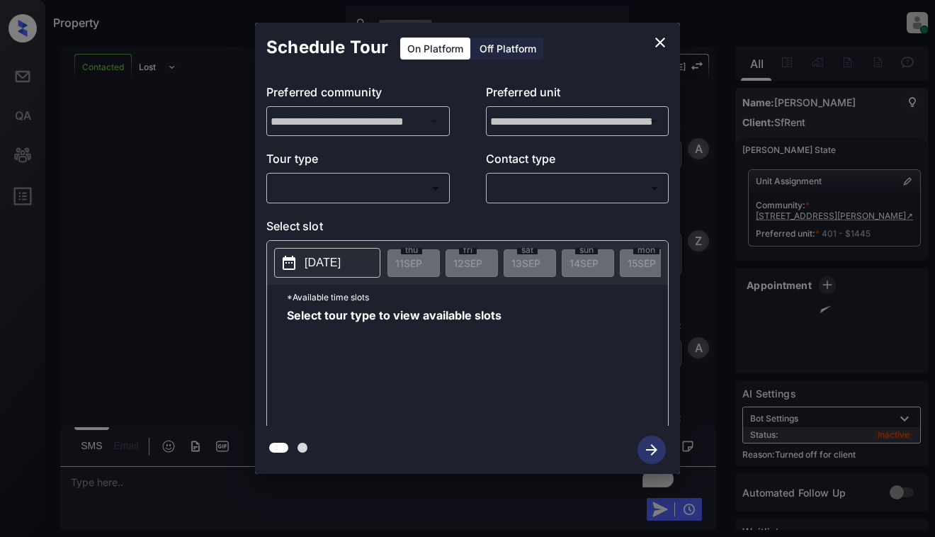
scroll to position [3851, 0]
click at [490, 51] on div "Off Platform" at bounding box center [508, 49] width 71 height 22
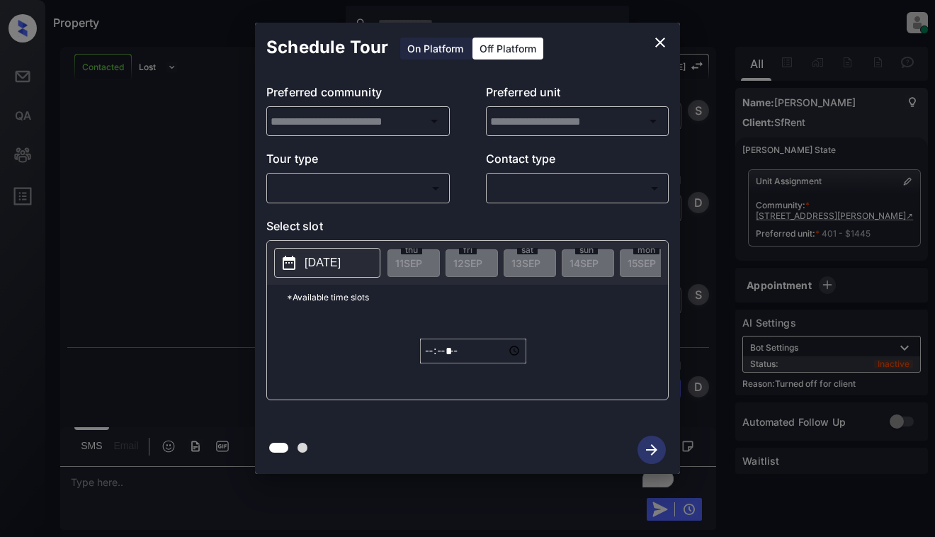
type input "**********"
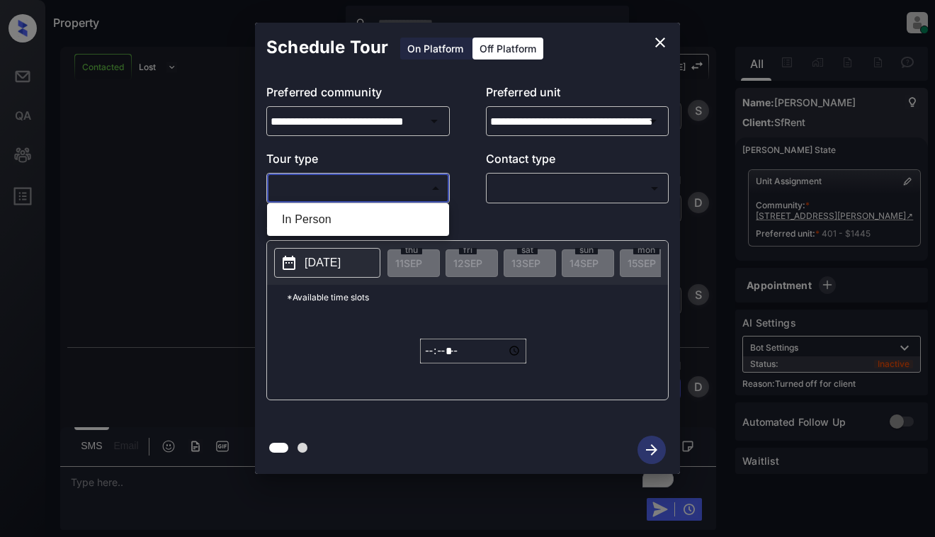
click at [387, 190] on body "Property [PERSON_NAME] Online Set yourself offline Set yourself on break Profil…" at bounding box center [467, 268] width 935 height 537
click at [390, 220] on li "In Person" at bounding box center [358, 220] width 175 height 26
type input "********"
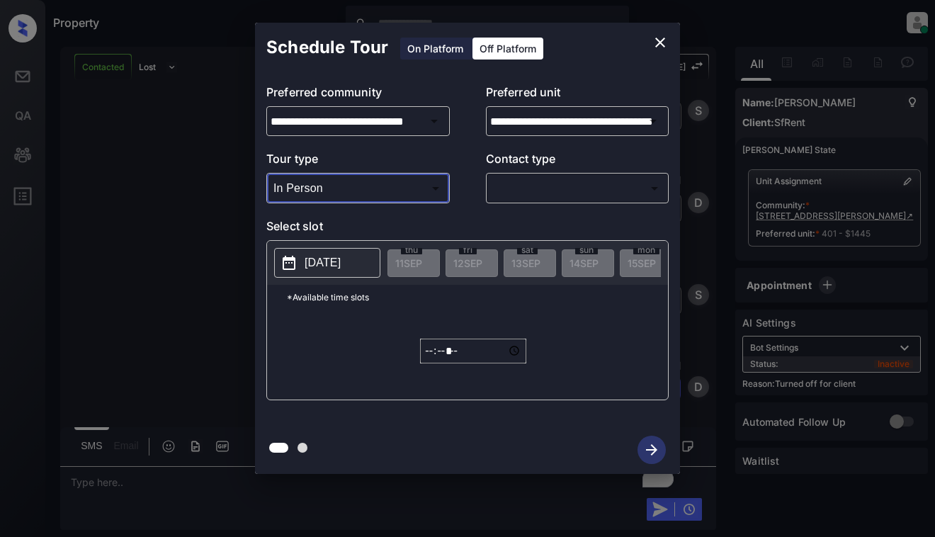
click at [545, 181] on body "Property [PERSON_NAME] Online Set yourself offline Set yourself on break Profil…" at bounding box center [467, 268] width 935 height 537
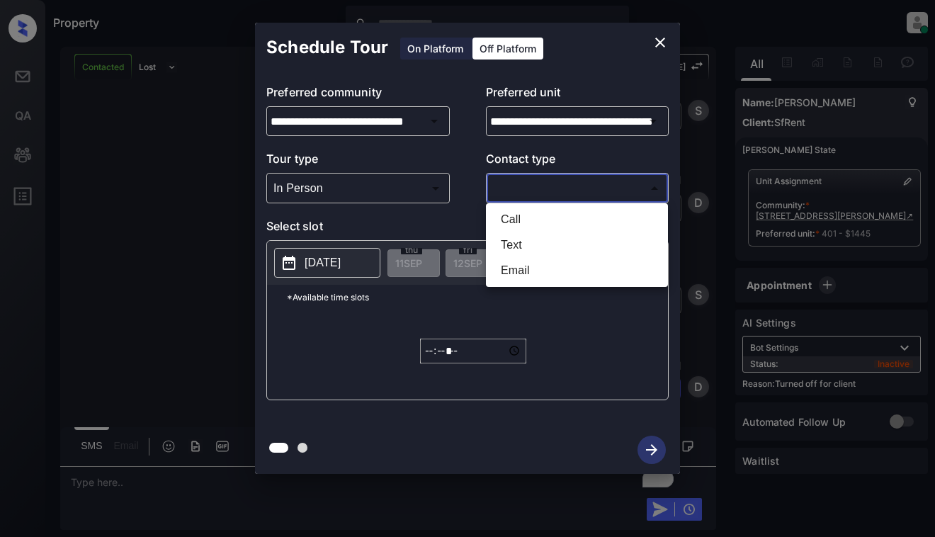
click at [548, 237] on li "Text" at bounding box center [577, 245] width 175 height 26
type input "****"
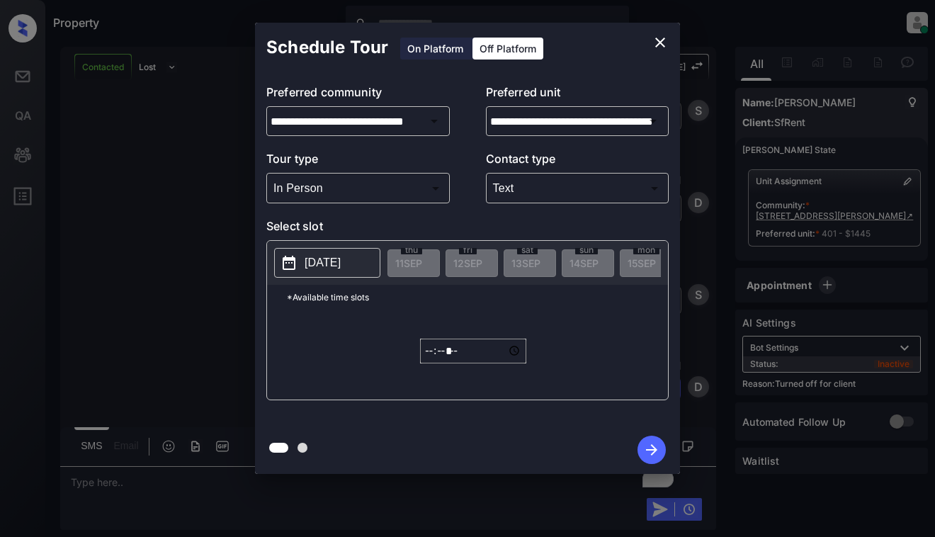
click at [341, 258] on p "[DATE]" at bounding box center [323, 262] width 36 height 17
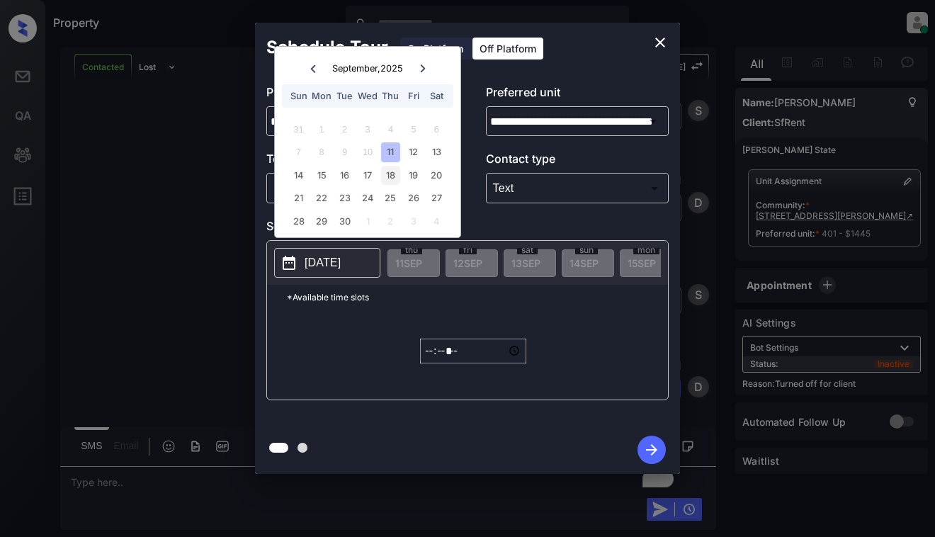
click at [395, 168] on div "18" at bounding box center [390, 175] width 19 height 19
click at [430, 361] on input "*****" at bounding box center [473, 351] width 106 height 25
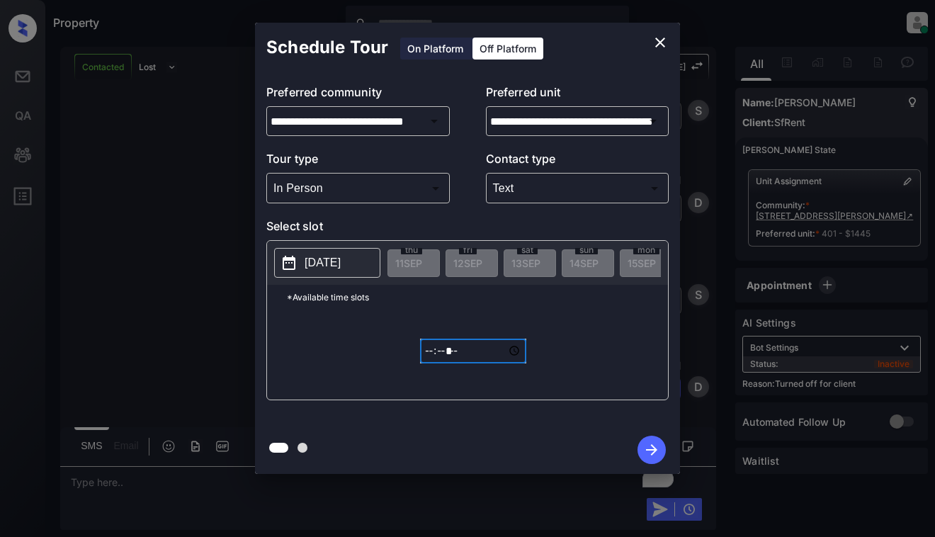
type input "*****"
click at [647, 455] on icon "button" at bounding box center [652, 450] width 28 height 28
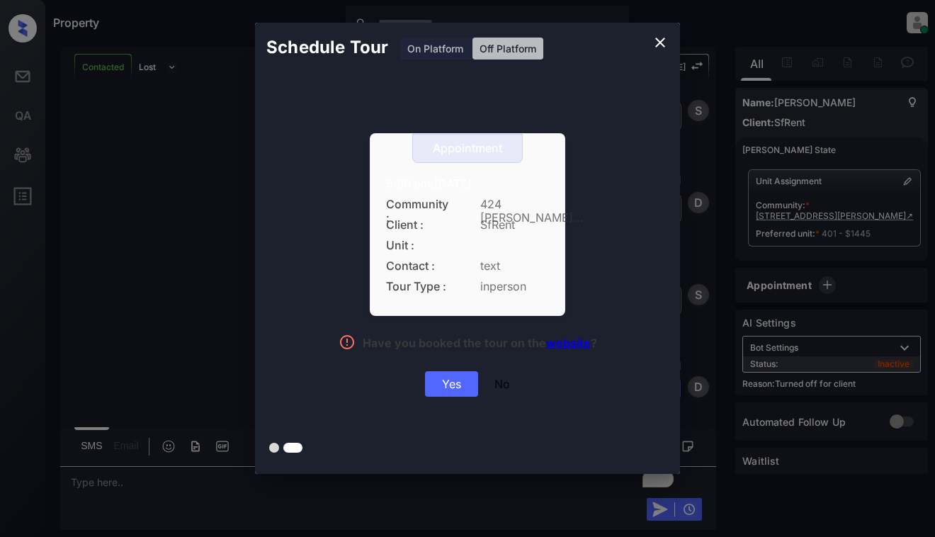
click at [434, 383] on div "Yes" at bounding box center [451, 384] width 53 height 26
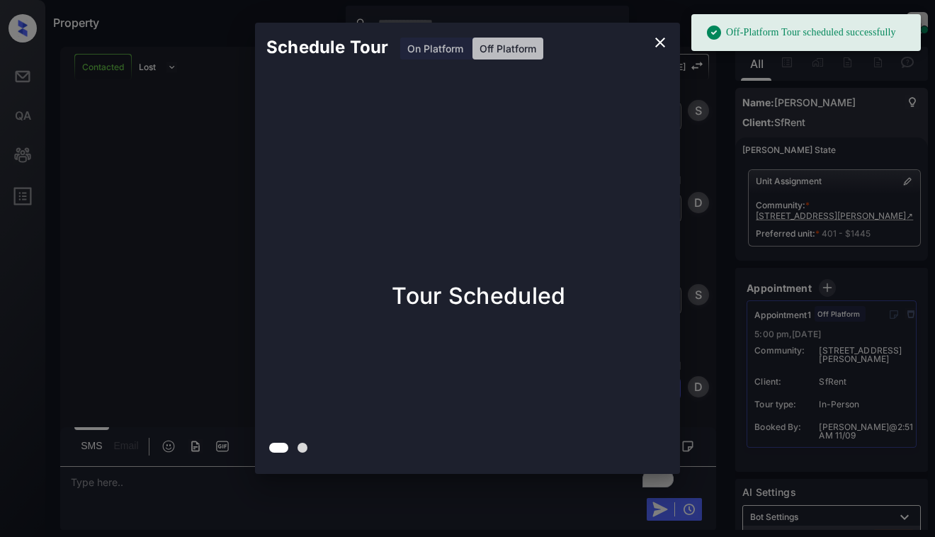
click at [127, 150] on div "Schedule Tour On Platform Off Platform Tour Scheduled" at bounding box center [467, 248] width 935 height 497
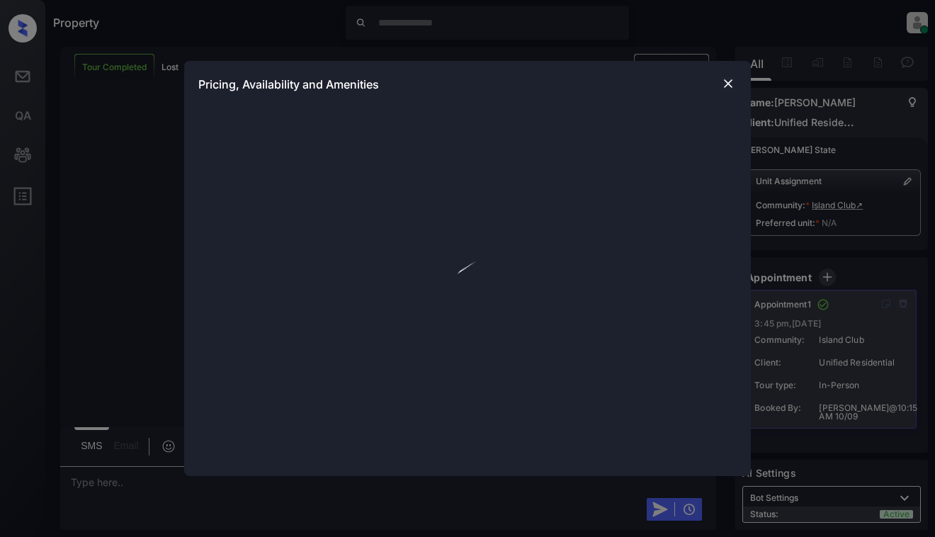
scroll to position [5077, 0]
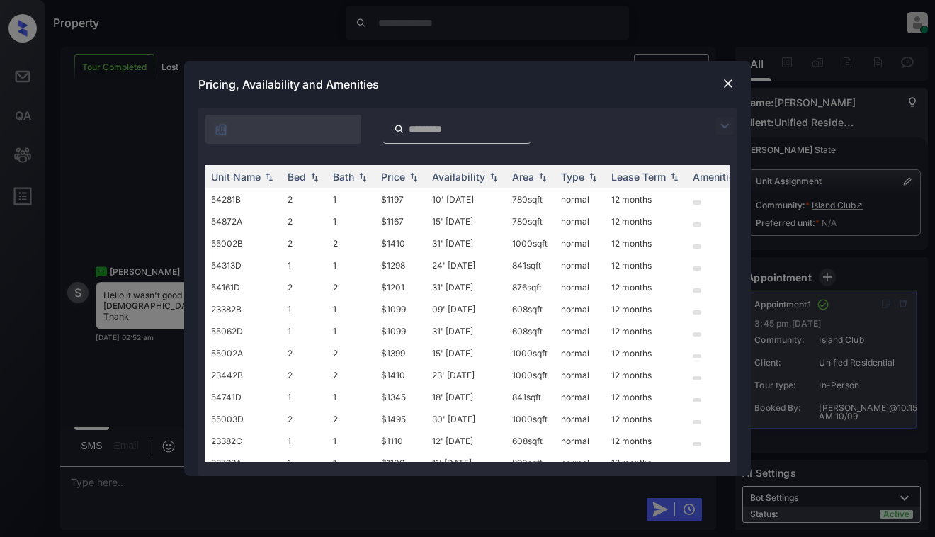
click at [727, 126] on img at bounding box center [724, 126] width 17 height 17
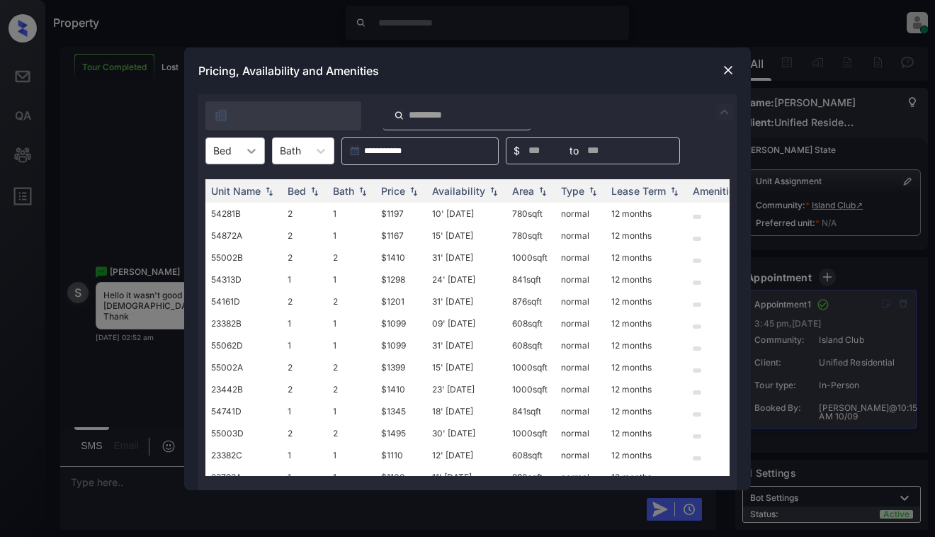
click at [240, 150] on div at bounding box center [252, 151] width 26 height 26
click at [223, 217] on div "2" at bounding box center [235, 211] width 60 height 26
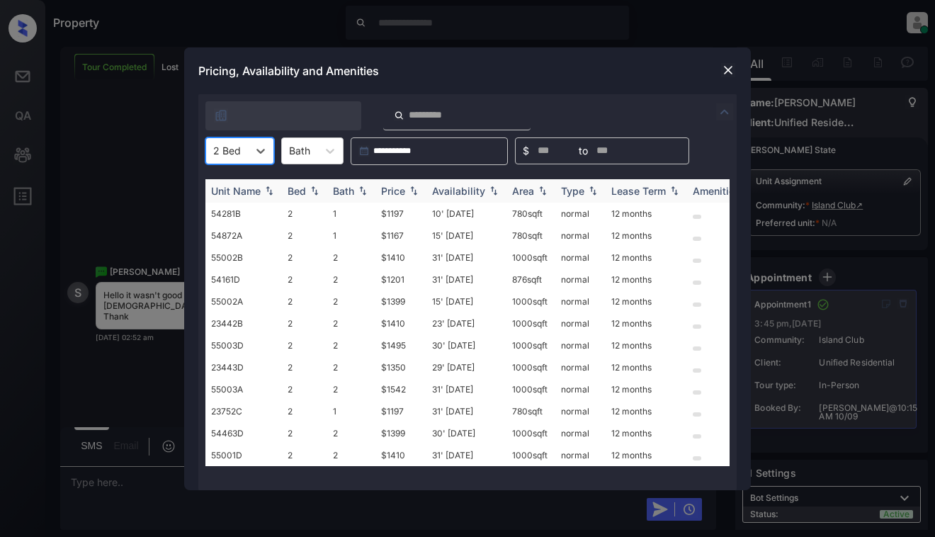
click at [393, 188] on div "Price" at bounding box center [393, 191] width 24 height 12
click at [731, 73] on img at bounding box center [728, 70] width 14 height 14
